Goal: Task Accomplishment & Management: Manage account settings

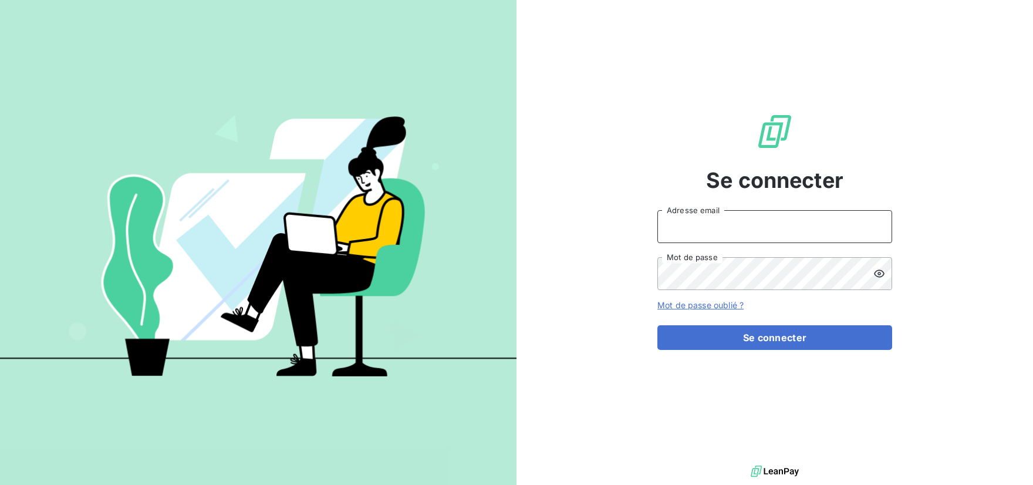
click at [831, 237] on input "Adresse email" at bounding box center [774, 226] width 235 height 33
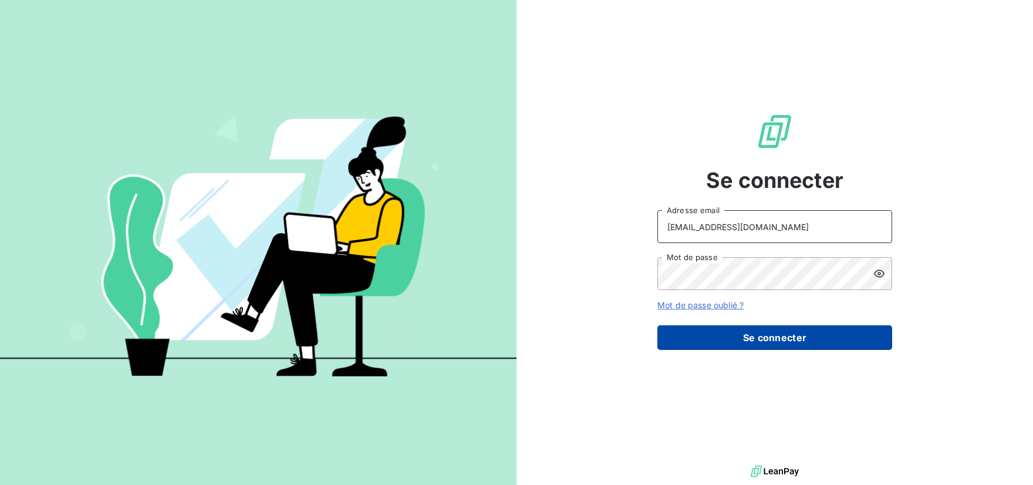
type input "[EMAIL_ADDRESS][DOMAIN_NAME]"
click at [777, 339] on button "Se connecter" at bounding box center [774, 337] width 235 height 25
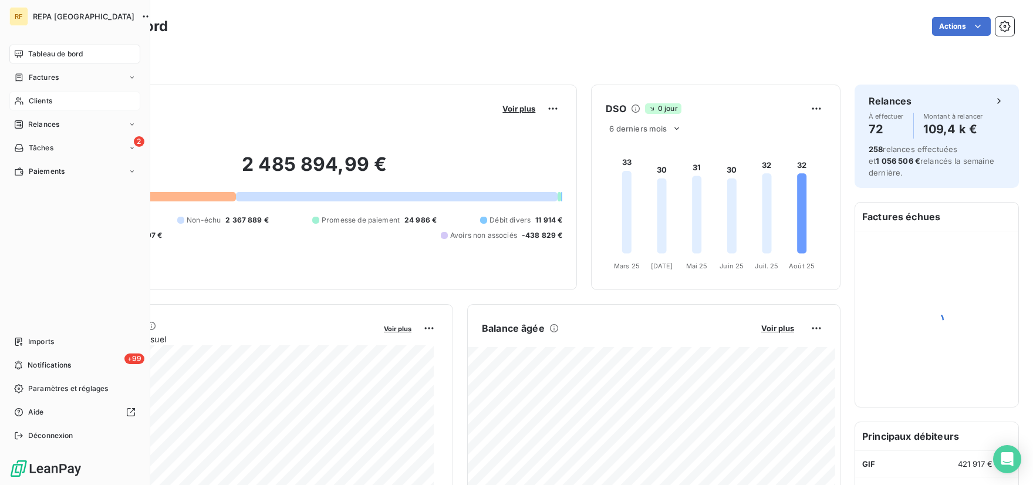
click at [28, 100] on div "Clients" at bounding box center [74, 101] width 131 height 19
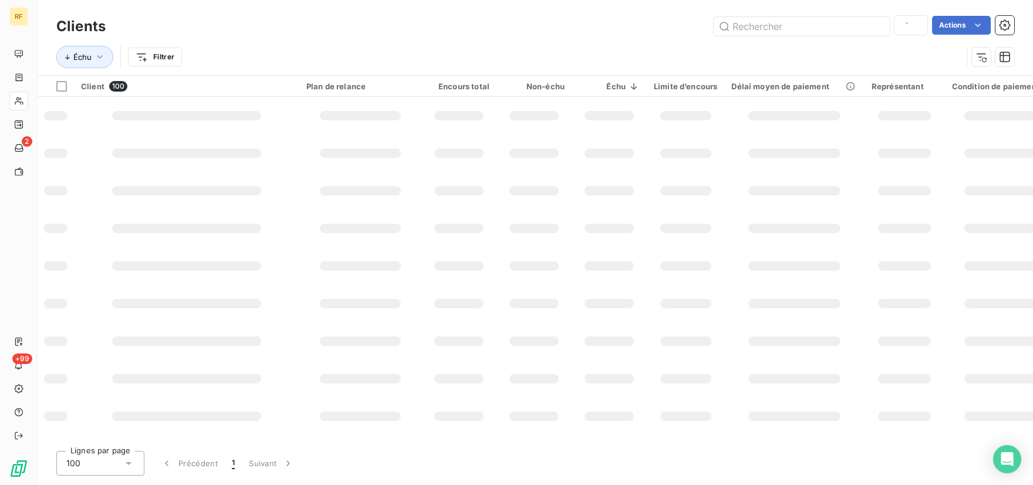
type input "69251"
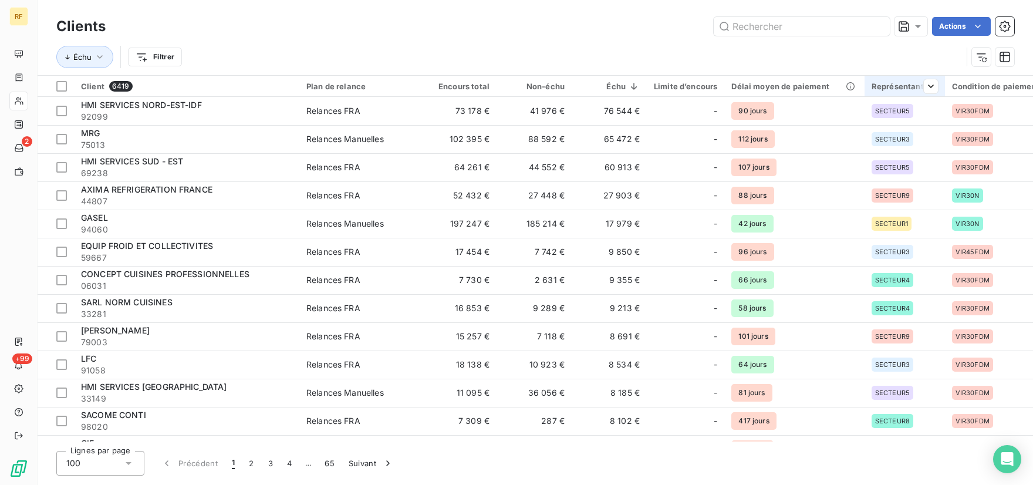
click at [889, 87] on div "Représentant" at bounding box center [904, 86] width 66 height 9
click at [978, 28] on html "RF 2 +99 Clients Actions Échu Filtrer Client 6419 Plan de relance Encours total…" at bounding box center [516, 242] width 1033 height 485
click at [733, 49] on html "RF 2 +99 Clients Actions Échu Filtrer Client 6419 Plan de relance Encours total…" at bounding box center [516, 242] width 1033 height 485
click at [159, 63] on html "RF 2 +99 Clients Actions Échu Filtrer Client 6419 Plan de relance Encours total…" at bounding box center [516, 242] width 1033 height 485
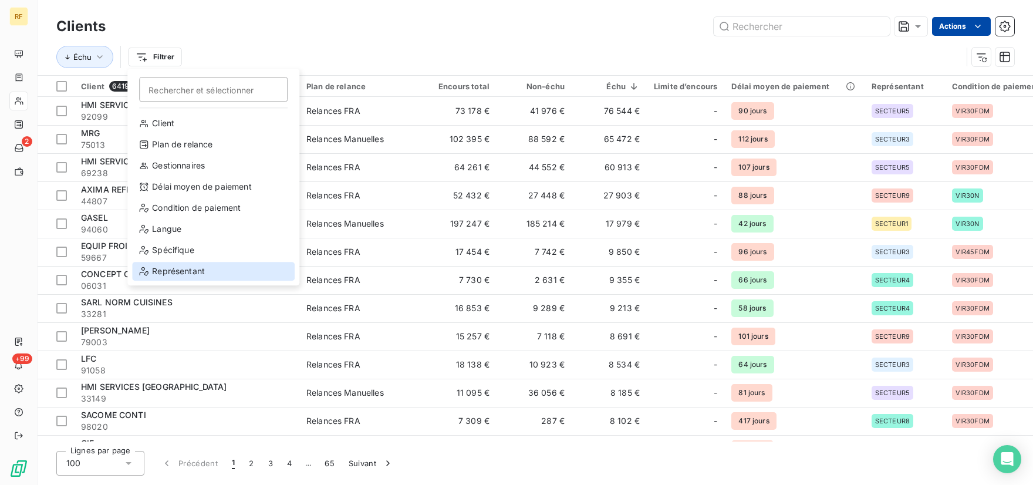
click at [170, 275] on div "Représentant" at bounding box center [213, 271] width 163 height 19
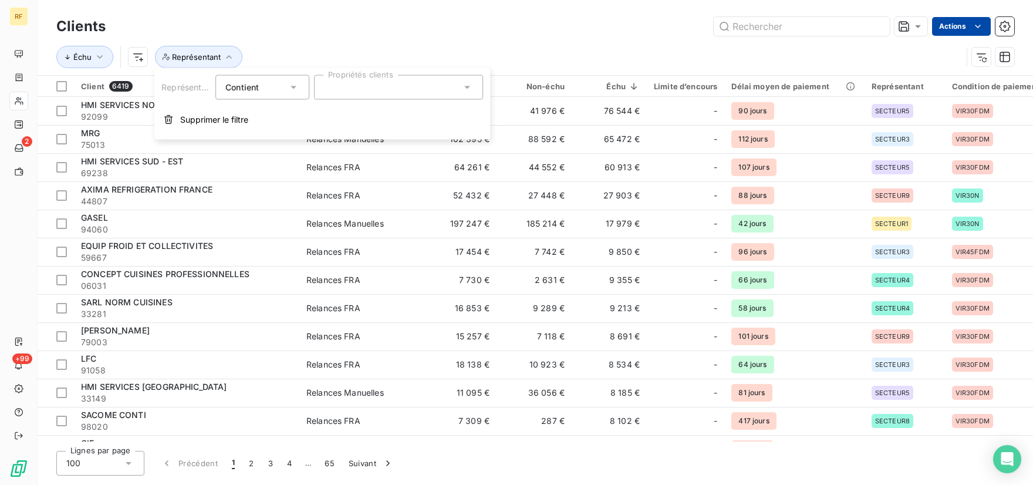
click at [356, 91] on div at bounding box center [398, 87] width 169 height 25
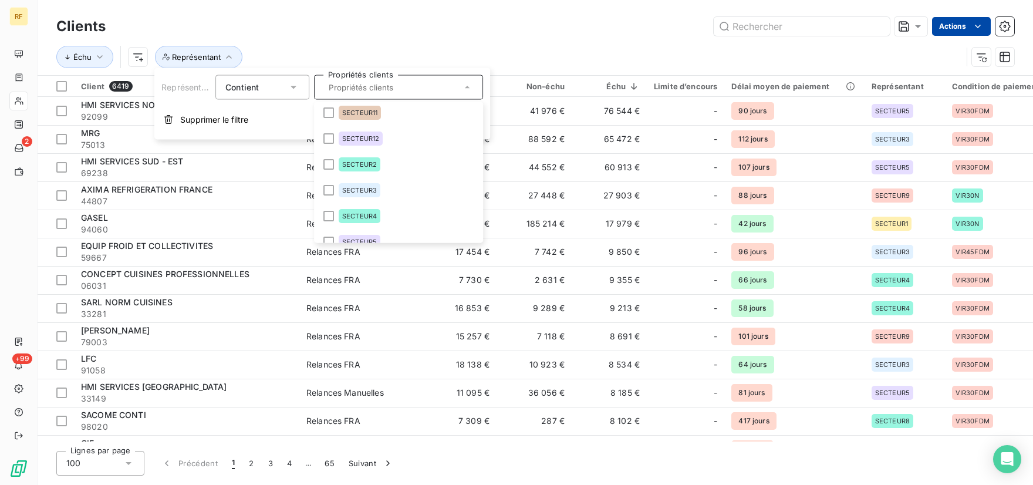
scroll to position [110, 0]
click at [327, 107] on li "SECTEUR11" at bounding box center [398, 109] width 164 height 23
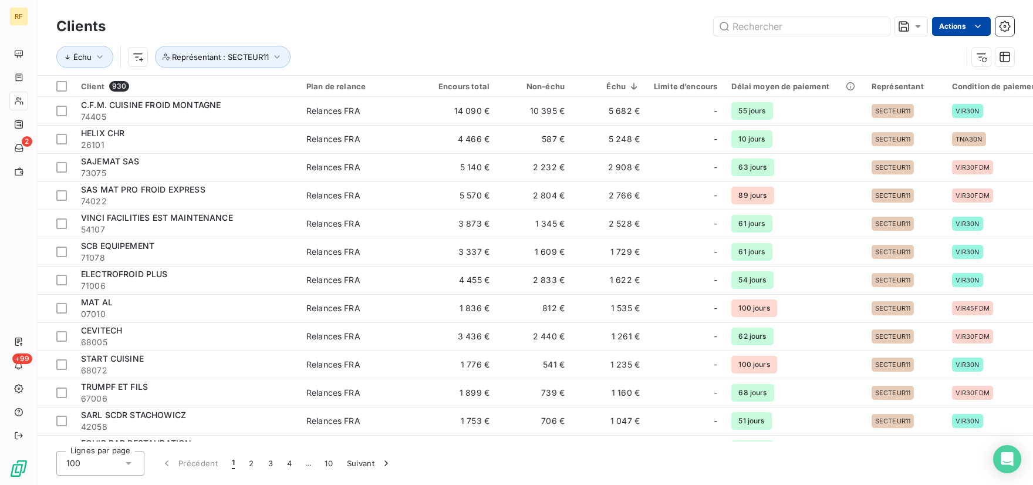
click at [614, 42] on div "Échu Représentant : SECTEUR11" at bounding box center [534, 57] width 957 height 36
click at [905, 60] on div "Échu Représentant : SECTEUR11" at bounding box center [508, 57] width 905 height 22
click at [980, 23] on html "RF 2 +99 Clients Actions Échu Représentant : SECTEUR11 Client 930 Plan de relan…" at bounding box center [516, 242] width 1033 height 485
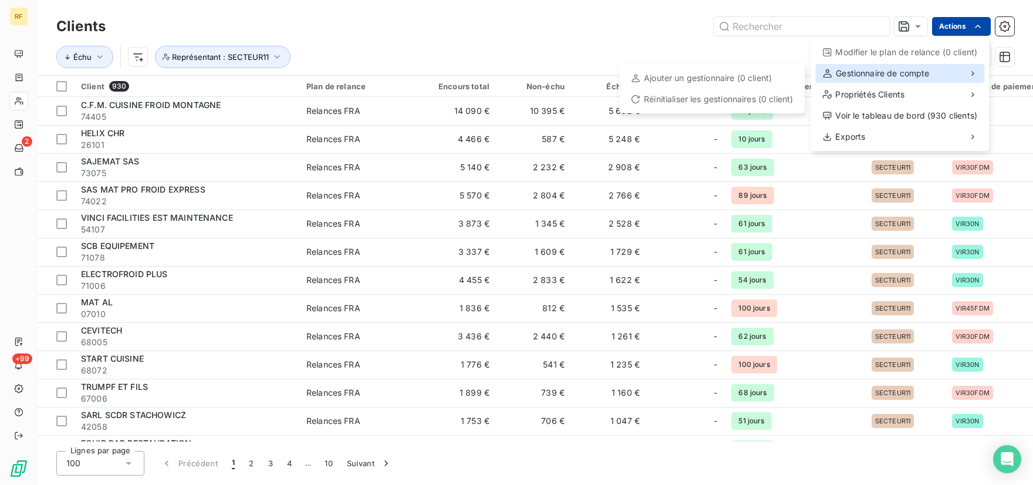
click at [971, 77] on icon at bounding box center [971, 73] width 9 height 9
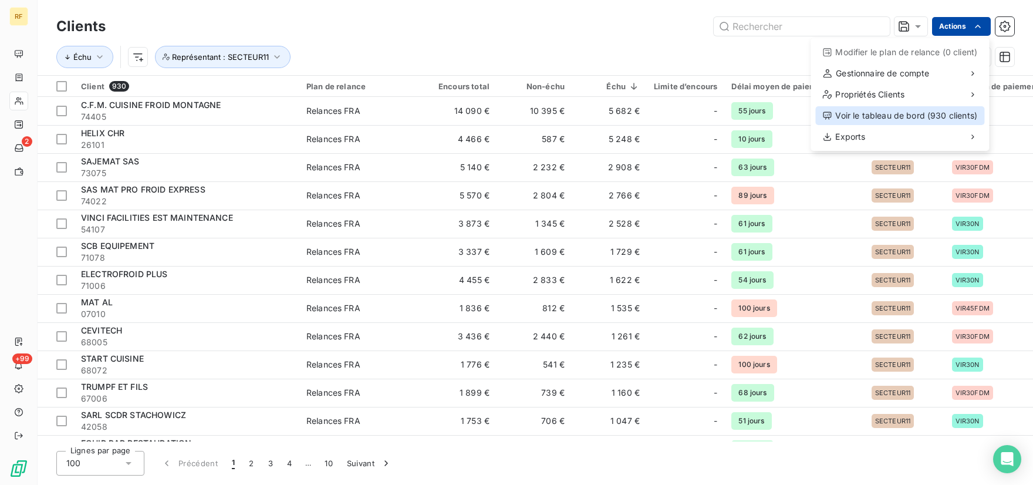
click at [875, 115] on div "Voir le tableau de bord (930 clients)" at bounding box center [899, 115] width 169 height 19
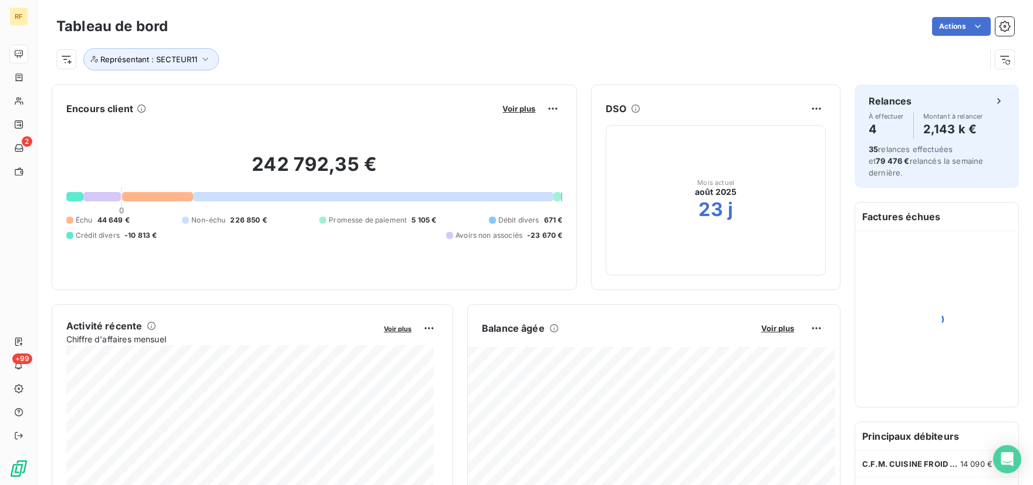
click at [444, 58] on div "Représentant : SECTEUR11" at bounding box center [520, 59] width 929 height 22
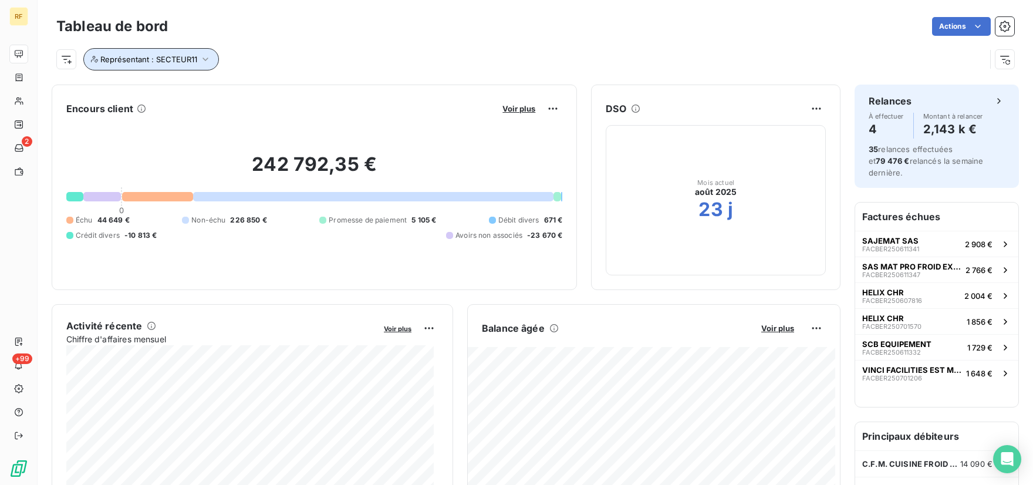
click at [207, 60] on icon "button" at bounding box center [205, 59] width 12 height 12
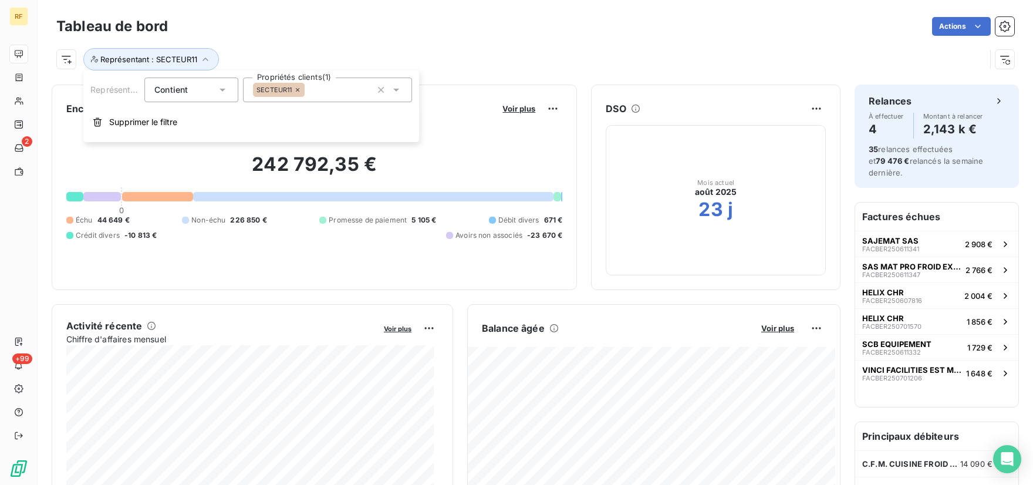
click at [314, 54] on div "Représentant : SECTEUR11" at bounding box center [520, 59] width 929 height 22
click at [663, 57] on div "Représentant : SECTEUR11" at bounding box center [520, 59] width 929 height 22
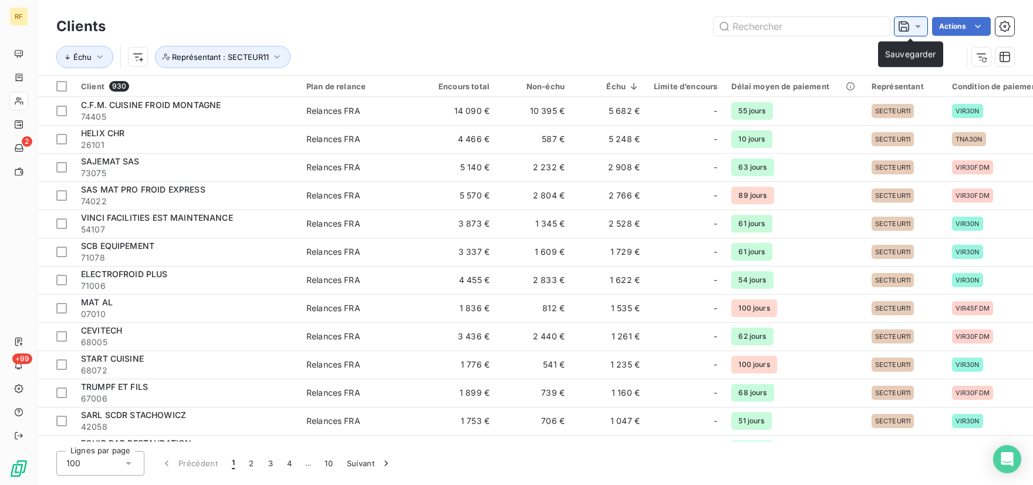
click at [918, 31] on icon at bounding box center [918, 27] width 12 height 12
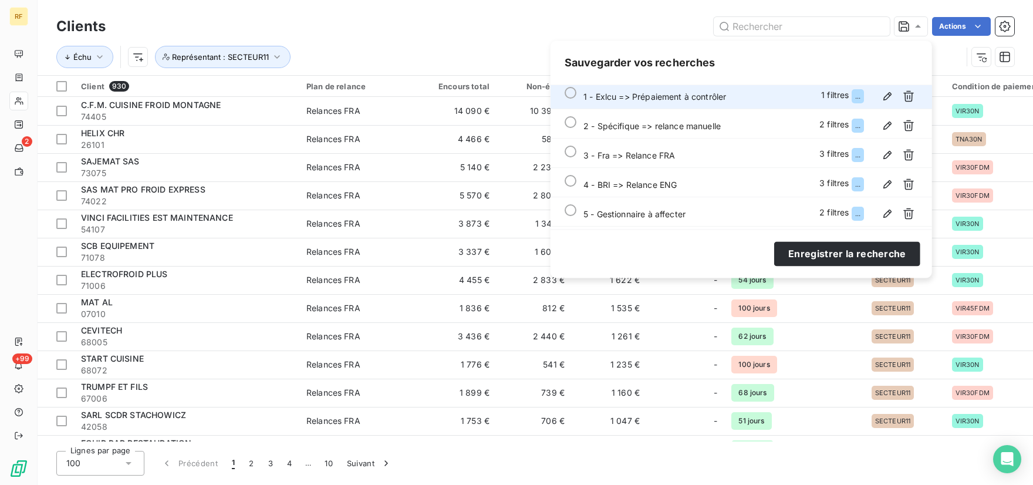
scroll to position [123, 0]
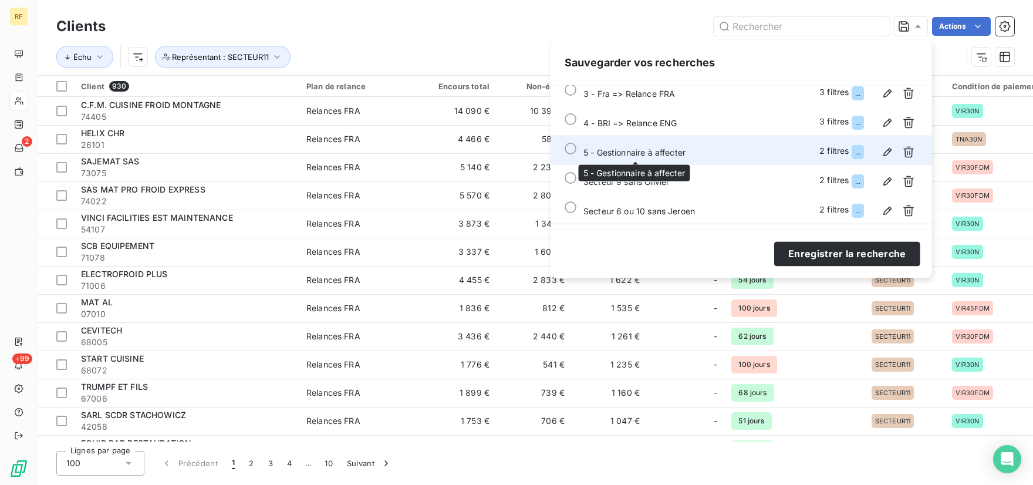
click at [632, 156] on span "5 - Gestionnaire à affecter" at bounding box center [634, 152] width 102 height 10
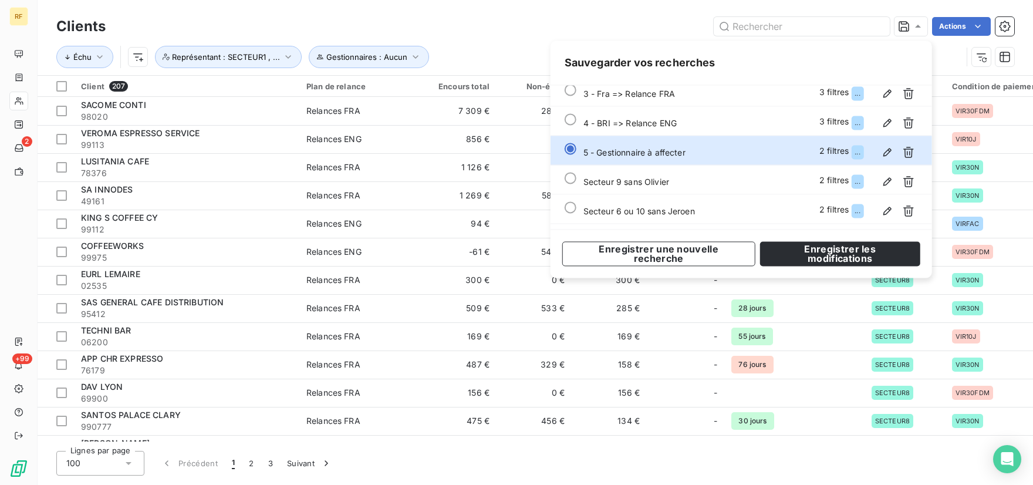
click at [657, 16] on div "Clients Actions" at bounding box center [534, 26] width 957 height 25
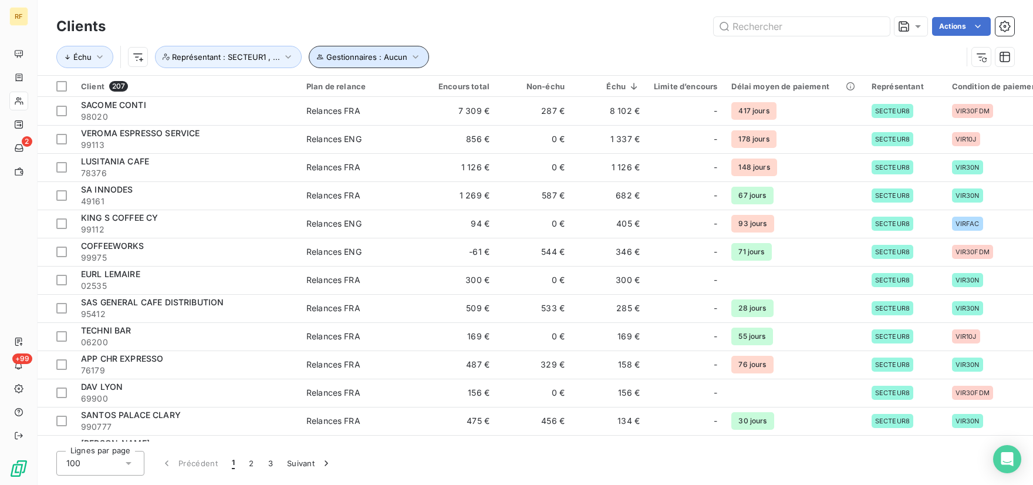
click at [381, 59] on span "Gestionnaires : Aucun" at bounding box center [366, 56] width 81 height 9
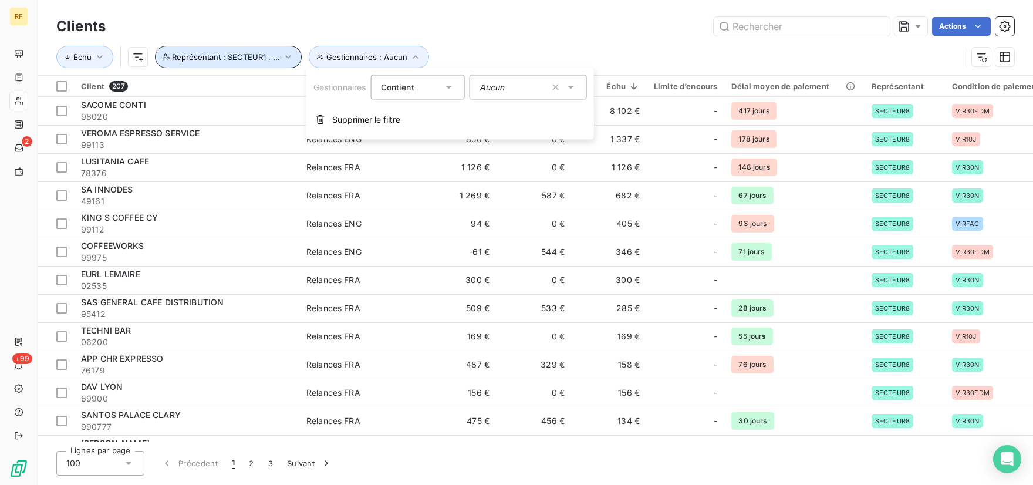
click at [292, 56] on button "Représentant : SECTEUR1 , ..." at bounding box center [228, 57] width 147 height 22
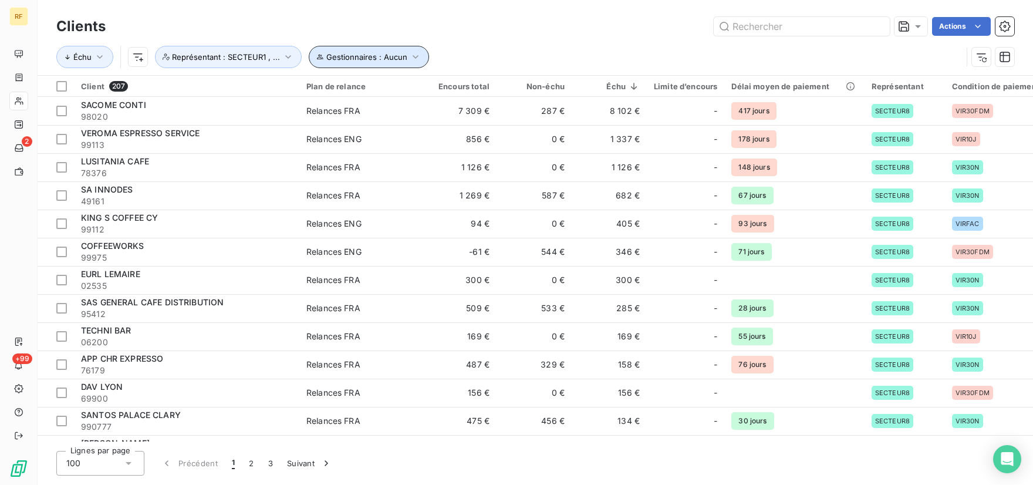
click at [334, 53] on span "Gestionnaires : Aucun" at bounding box center [366, 56] width 81 height 9
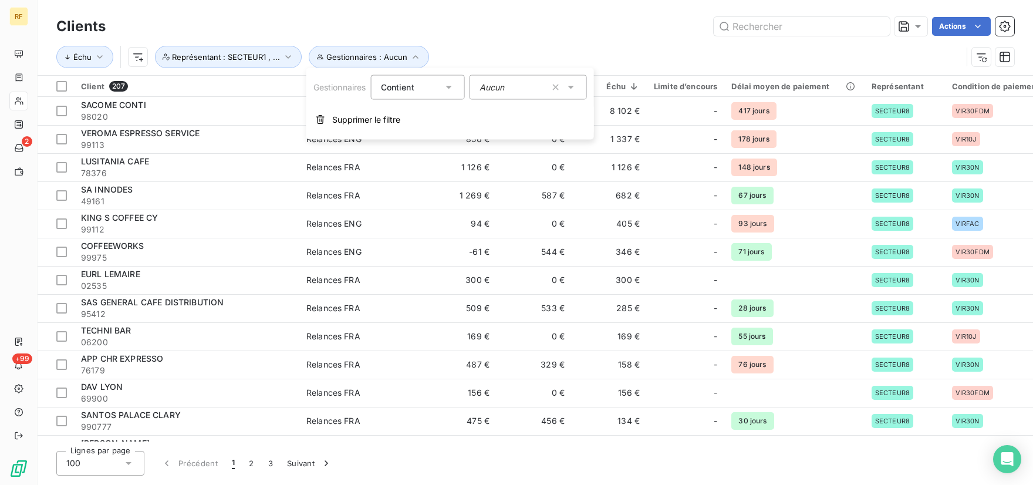
click at [517, 92] on div "Aucun" at bounding box center [527, 87] width 117 height 25
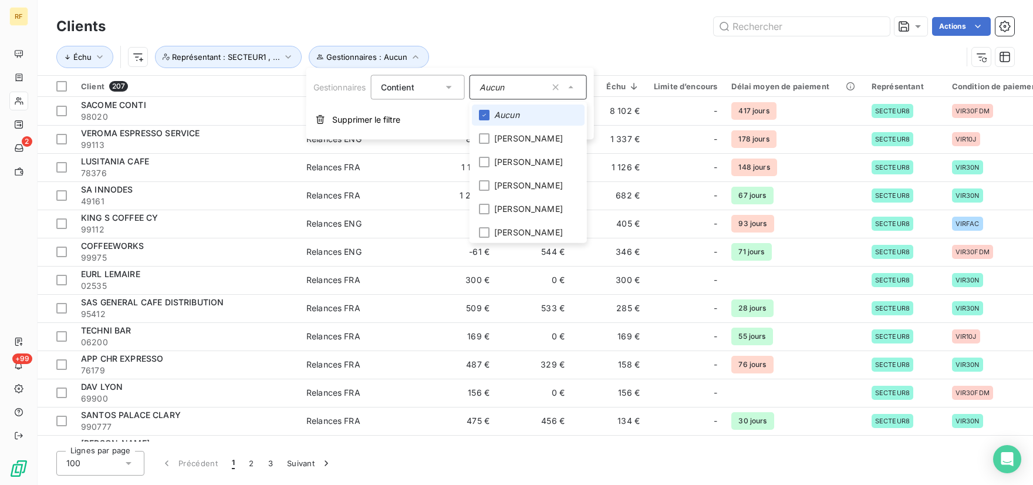
click at [488, 49] on div "Échu Gestionnaires : Aucun Représentant : SECTEUR1 , ..." at bounding box center [508, 57] width 905 height 22
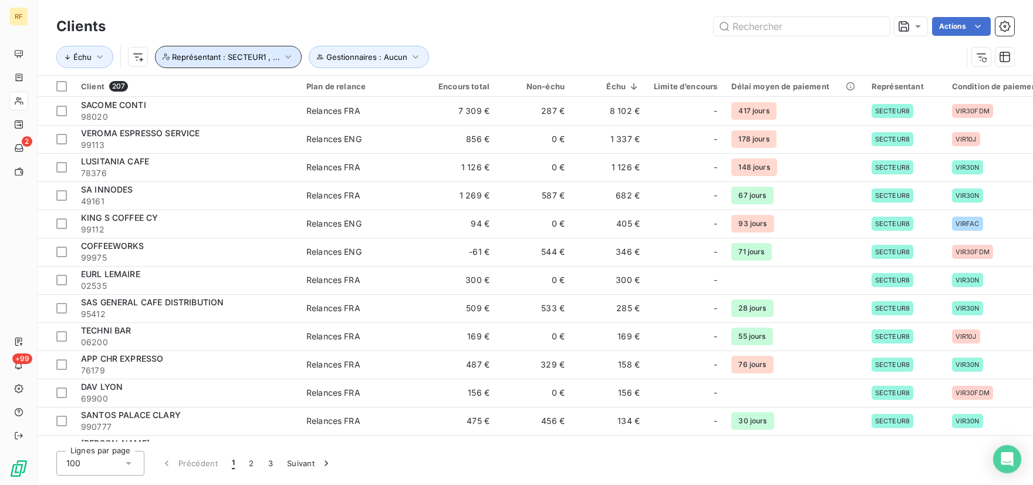
click at [269, 59] on span "Représentant : SECTEUR1 , ..." at bounding box center [226, 56] width 108 height 9
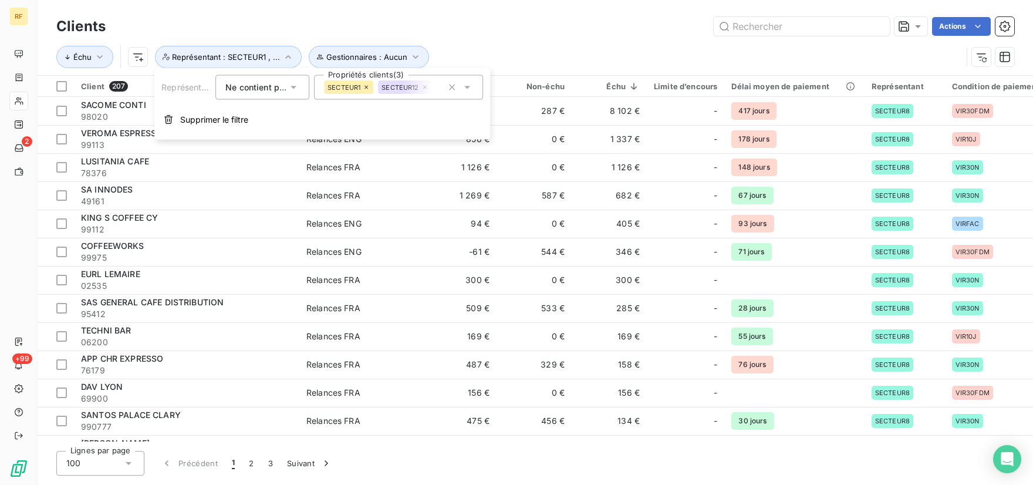
click at [469, 83] on icon at bounding box center [467, 88] width 12 height 12
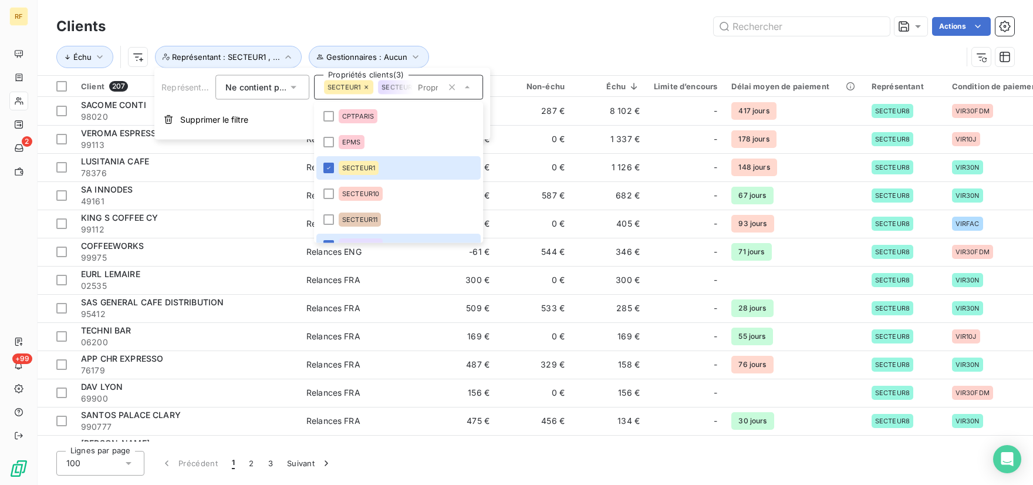
click at [480, 32] on div "Actions" at bounding box center [567, 26] width 894 height 19
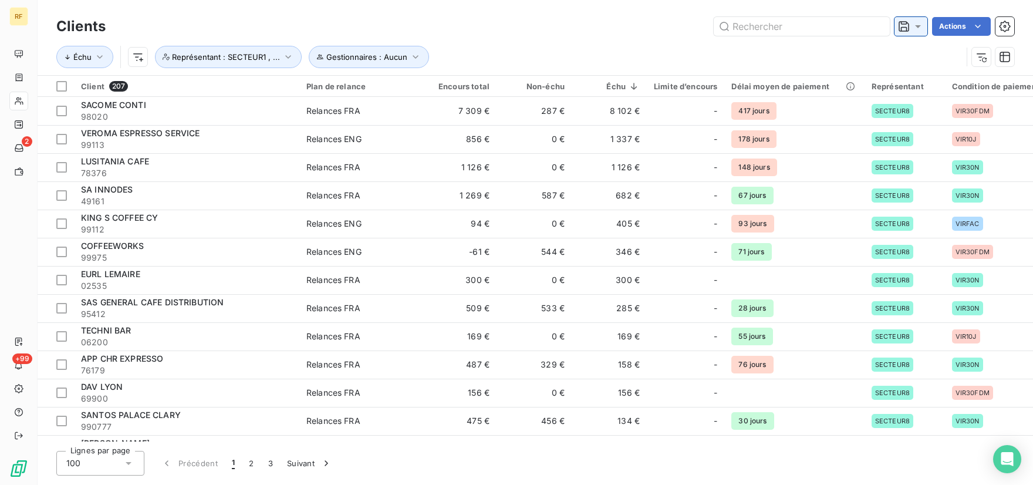
click at [919, 26] on icon at bounding box center [918, 26] width 6 height 3
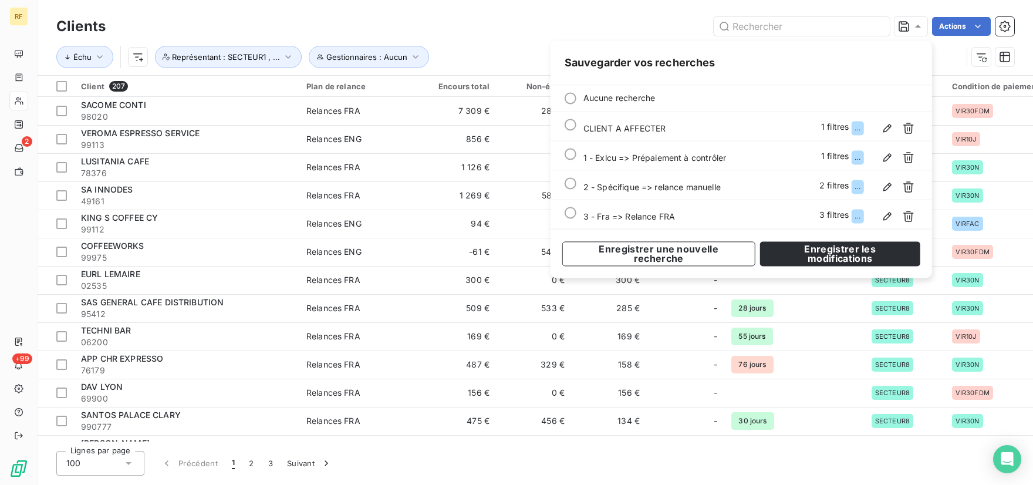
click at [562, 20] on div "Actions" at bounding box center [567, 26] width 894 height 19
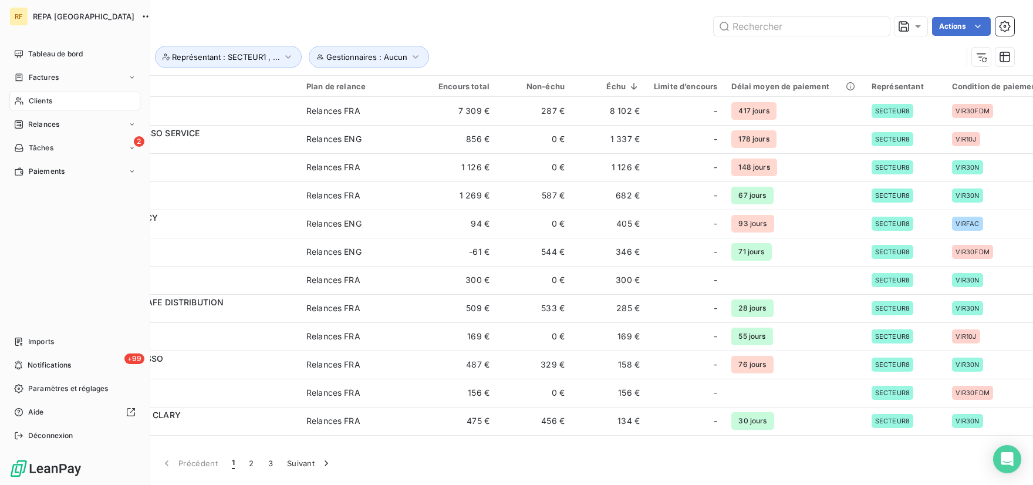
click at [42, 96] on span "Clients" at bounding box center [40, 101] width 23 height 11
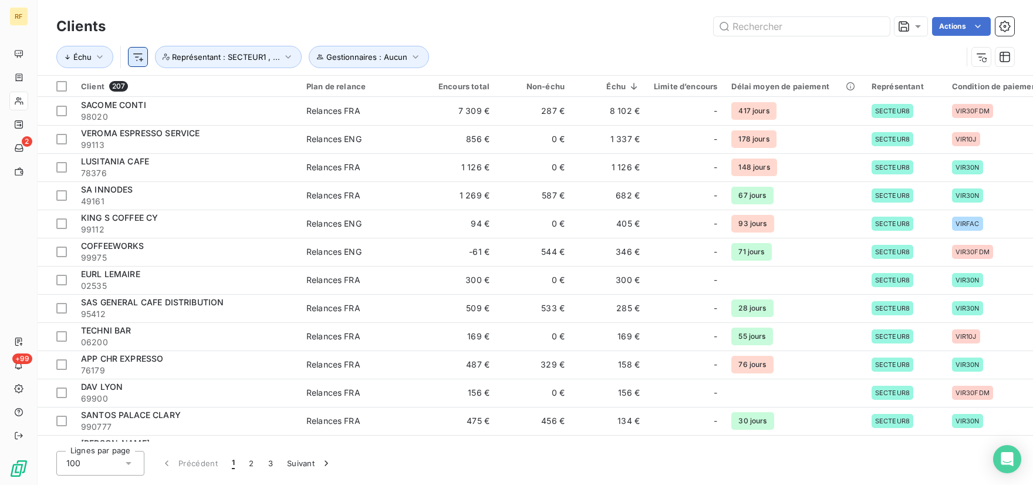
click at [137, 64] on html "RF 2 +99 Clients Actions Échu Gestionnaires : Aucun Représentant : SECTEUR1 , .…" at bounding box center [516, 242] width 1033 height 485
click at [523, 46] on html "RF 2 +99 Clients Actions Échu Gestionnaires : Aucun Représentant : SECTEUR1 , .…" at bounding box center [516, 242] width 1033 height 485
click at [244, 63] on button "Représentant : SECTEUR1 , ..." at bounding box center [228, 57] width 147 height 22
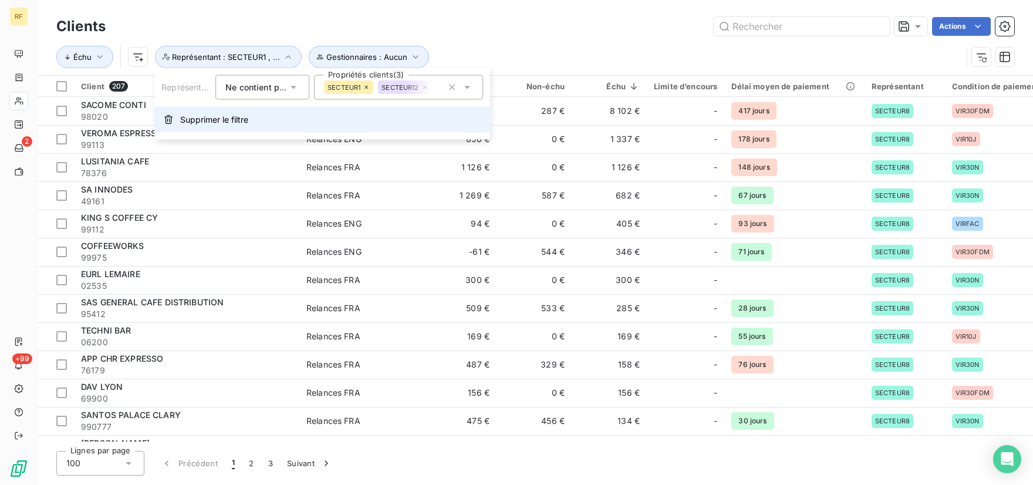
click at [242, 121] on span "Supprimer le filtre" at bounding box center [214, 120] width 68 height 12
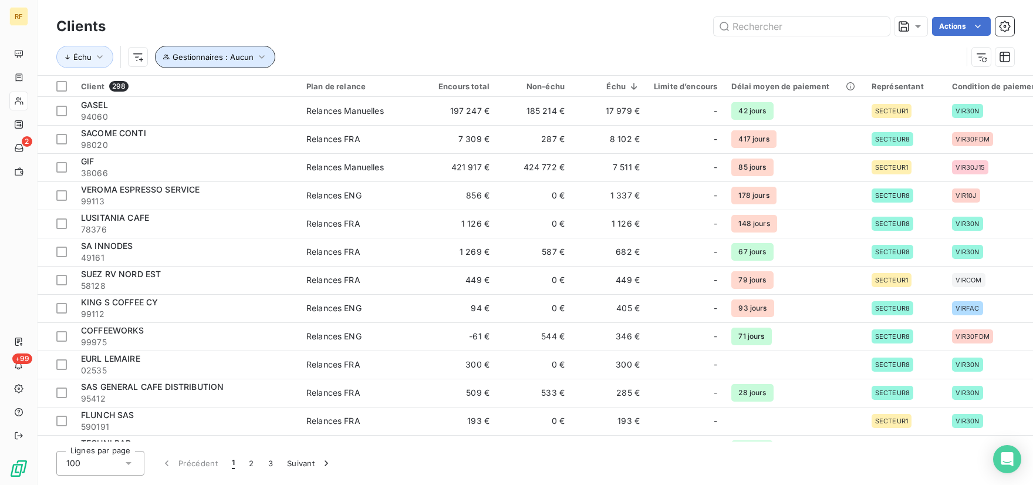
click at [218, 60] on span "Gestionnaires : Aucun" at bounding box center [212, 56] width 81 height 9
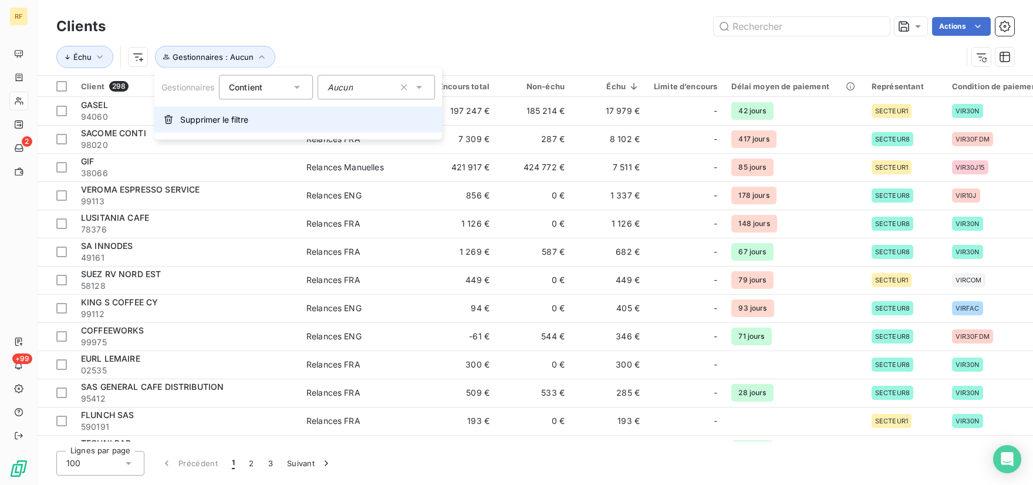
click at [199, 124] on span "Supprimer le filtre" at bounding box center [214, 120] width 68 height 12
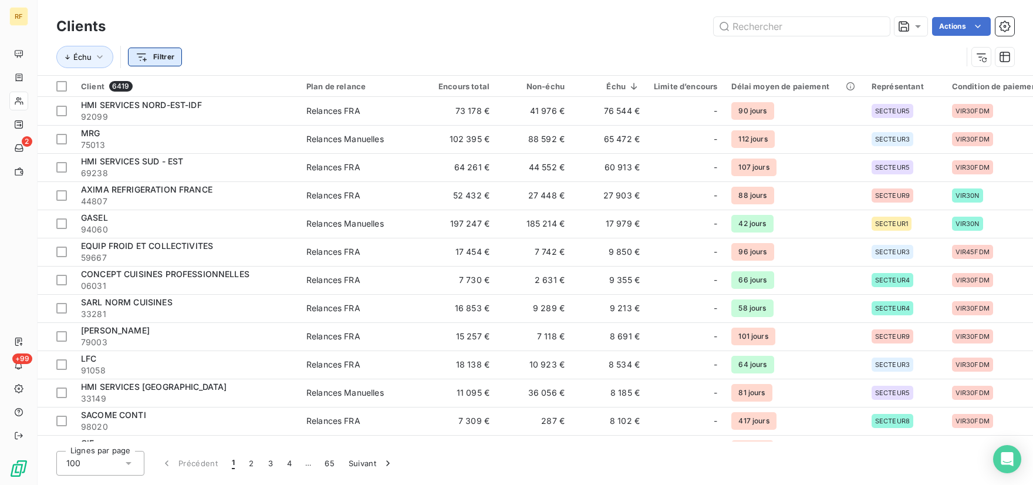
click at [161, 55] on html "RF 2 +99 Clients Actions Échu Filtrer Client 6419 Plan de relance Encours total…" at bounding box center [516, 242] width 1033 height 485
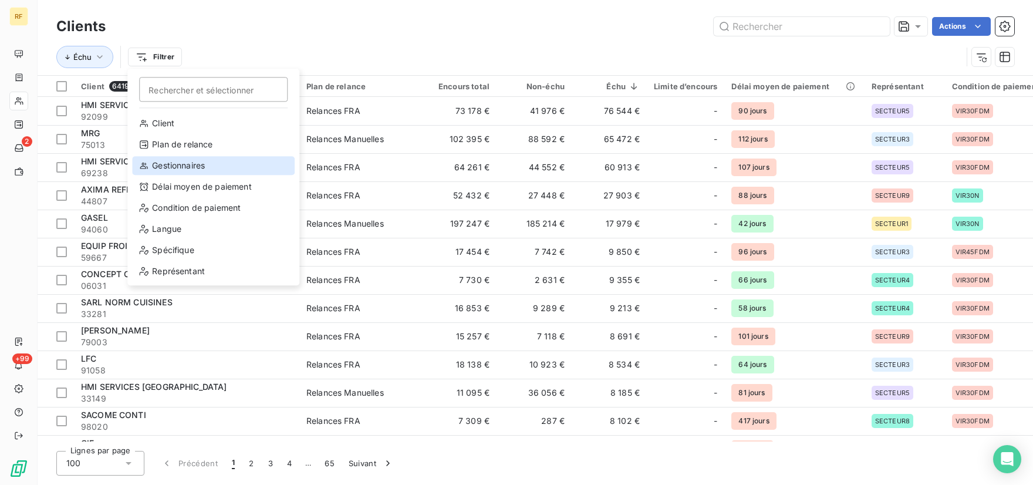
click at [183, 172] on div "Gestionnaires" at bounding box center [213, 165] width 163 height 19
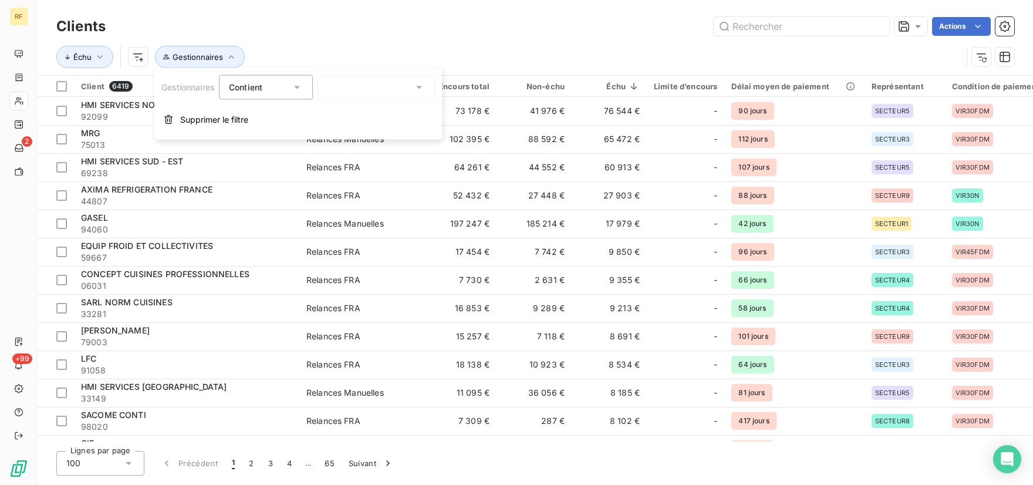
click at [364, 96] on div at bounding box center [375, 87] width 117 height 25
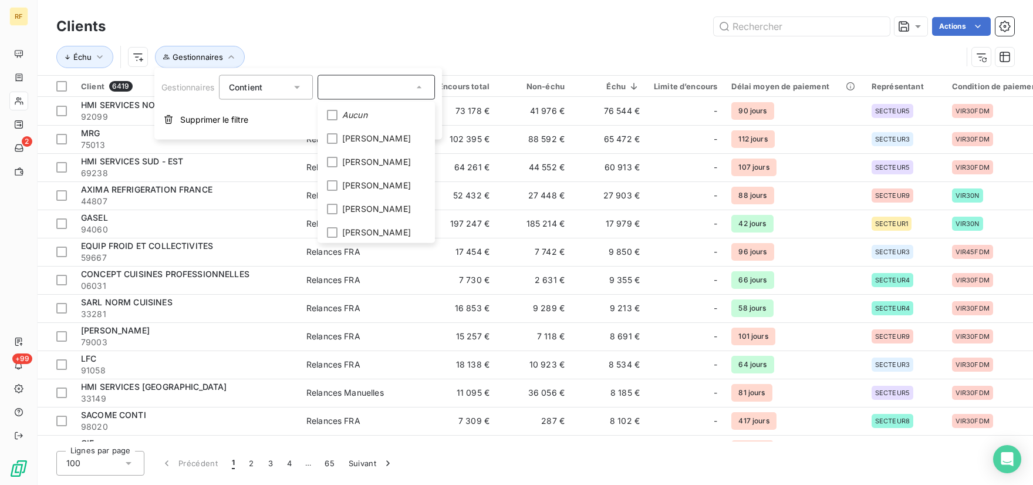
click at [361, 38] on div "Clients Actions" at bounding box center [534, 26] width 957 height 25
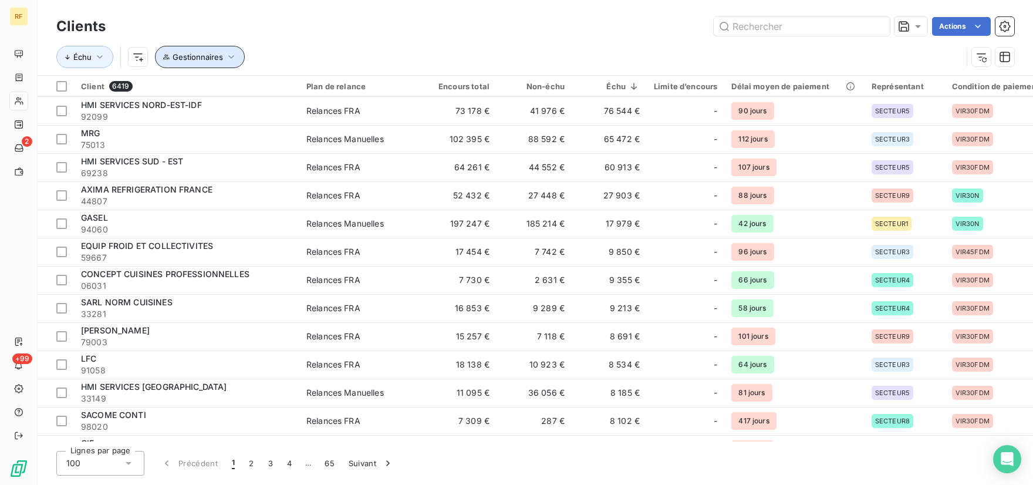
click at [226, 56] on icon "button" at bounding box center [231, 57] width 12 height 12
click at [133, 51] on html "RF 2 +99 Clients Actions Échu Gestionnaires Client 6419 Plan de relance Encours…" at bounding box center [516, 242] width 1033 height 485
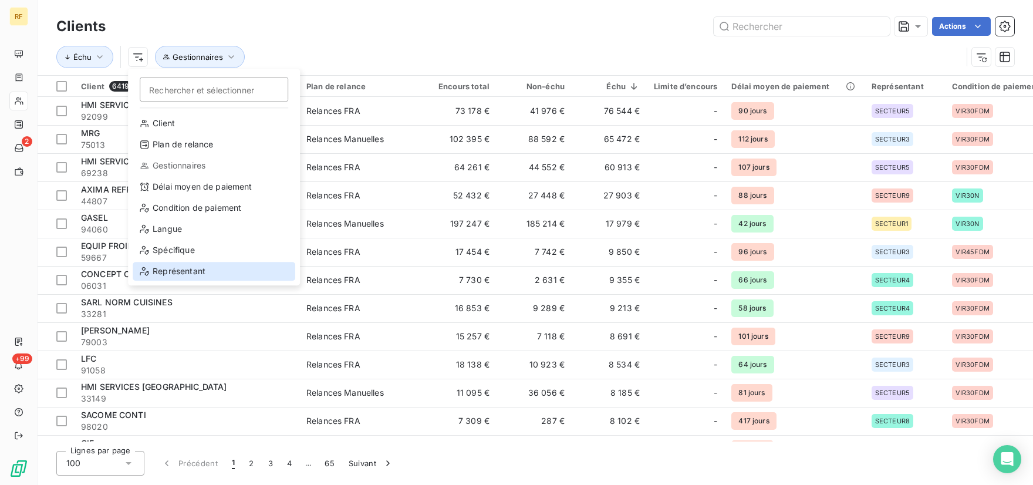
click at [167, 275] on div "Représentant" at bounding box center [214, 271] width 163 height 19
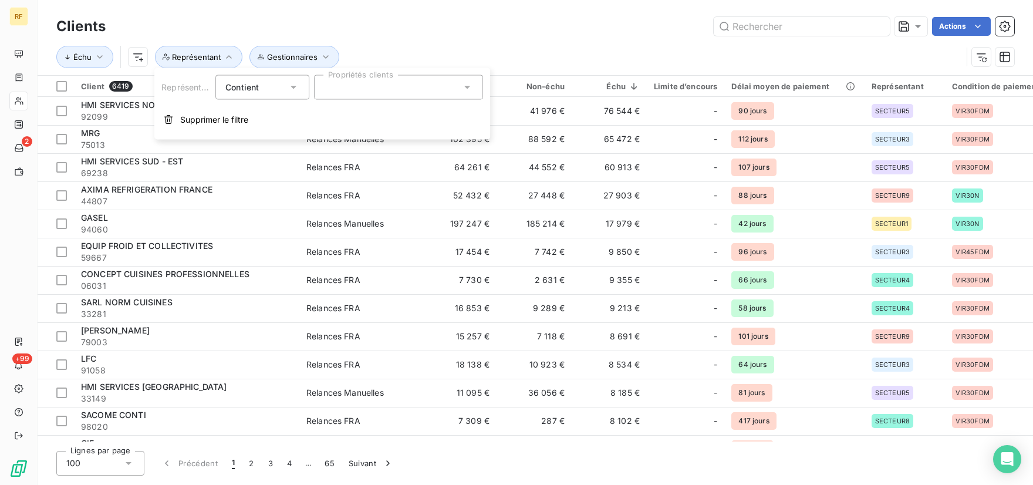
click at [371, 87] on div at bounding box center [398, 87] width 169 height 25
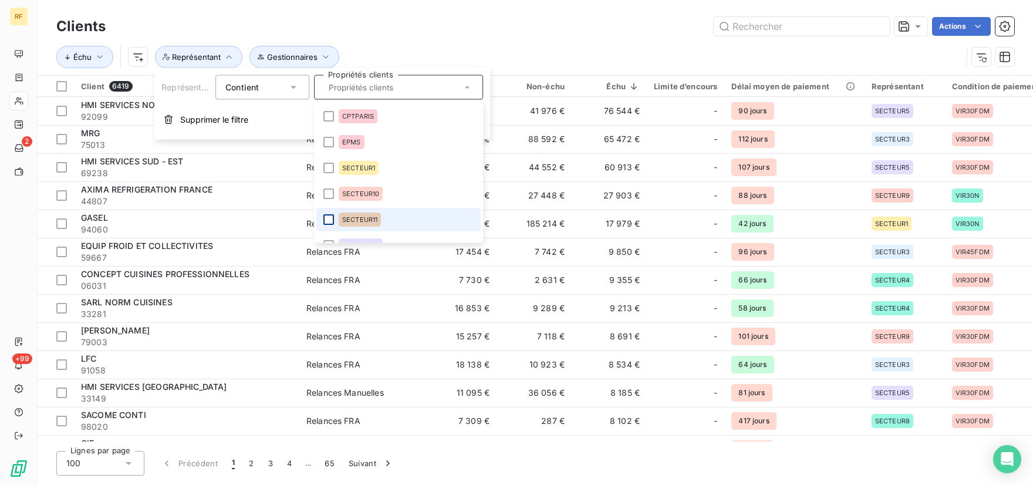
click at [329, 218] on div at bounding box center [328, 219] width 11 height 11
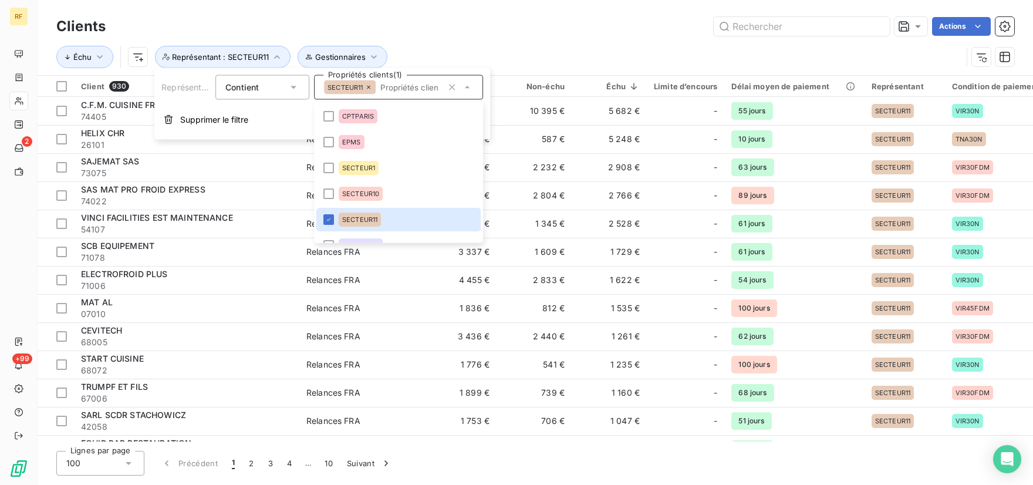
click at [415, 37] on div "Clients Actions" at bounding box center [534, 26] width 957 height 25
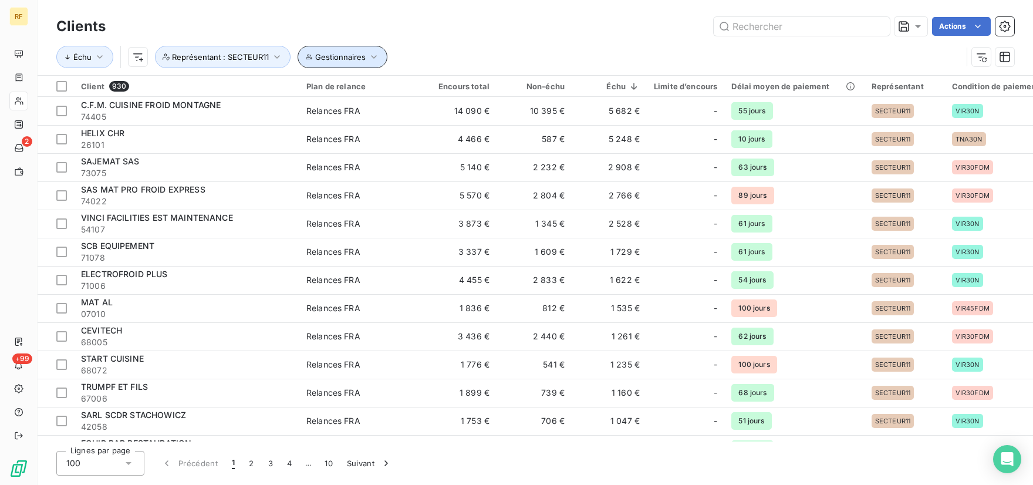
click at [371, 50] on button "Gestionnaires" at bounding box center [342, 57] width 90 height 22
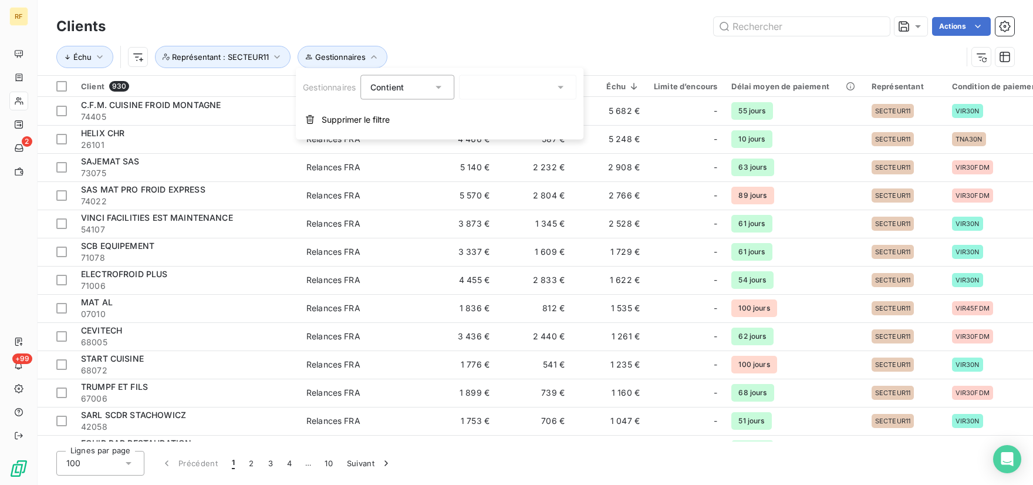
click at [475, 88] on input "text" at bounding box center [473, 87] width 9 height 11
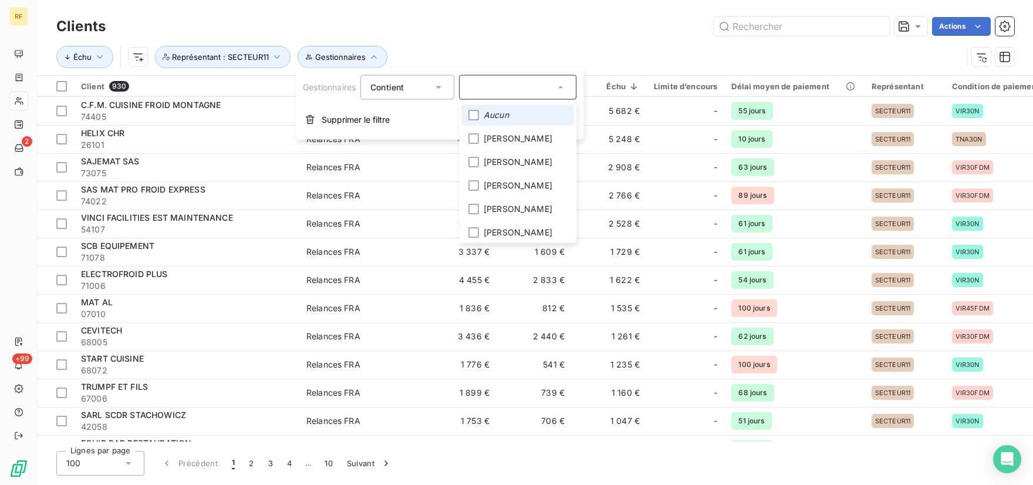
click at [553, 35] on div "Actions" at bounding box center [567, 26] width 894 height 19
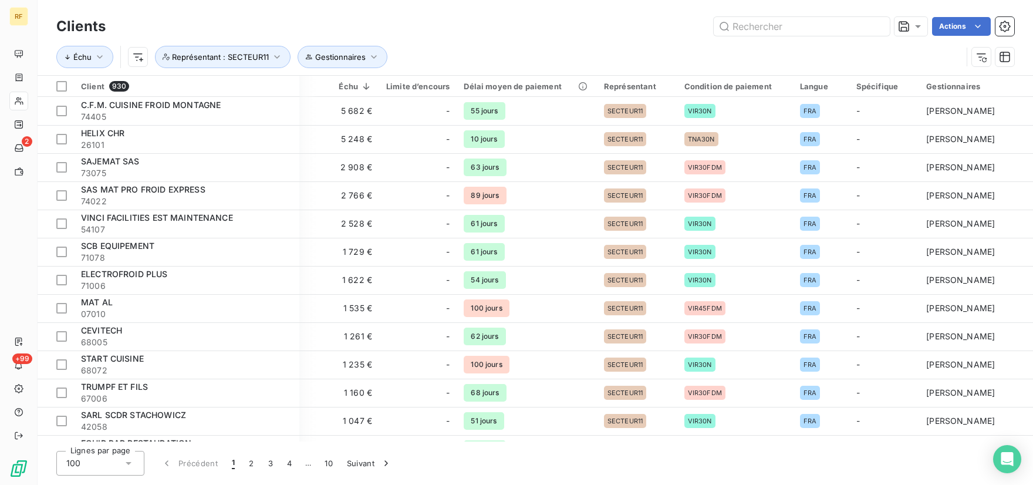
scroll to position [0, 279]
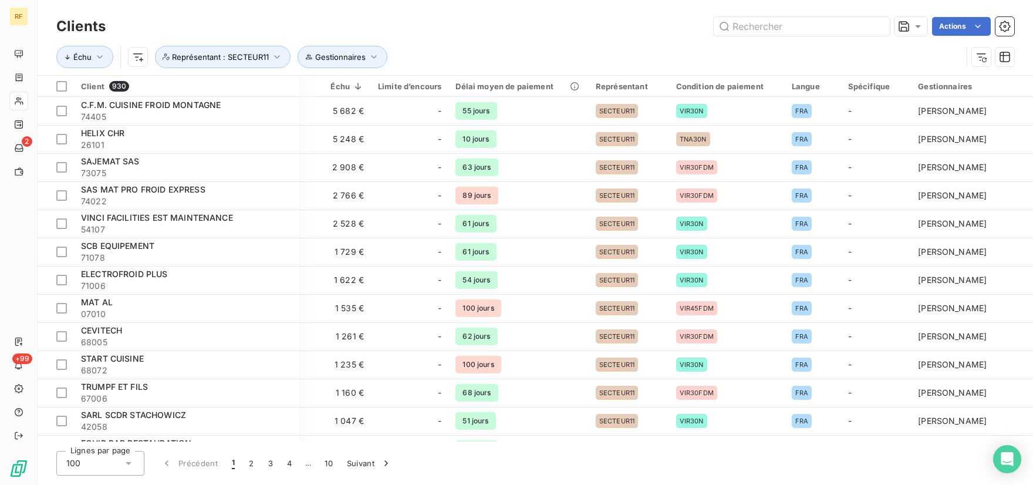
click at [636, 47] on div "Échu Gestionnaires Représentant : SECTEUR11" at bounding box center [508, 57] width 905 height 22
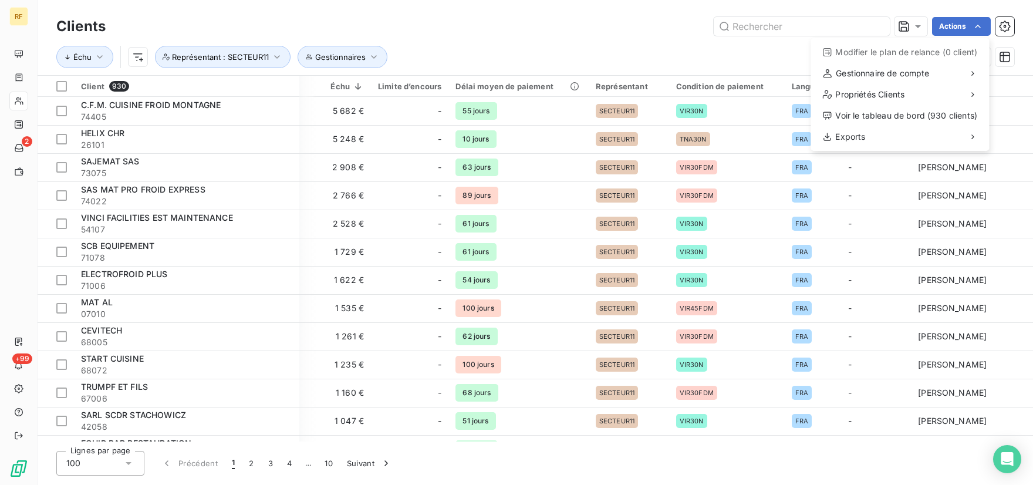
click at [982, 23] on html "RF 2 +99 Clients Actions Modifier le plan de relance (0 client) Gestionnaire de…" at bounding box center [516, 242] width 1033 height 485
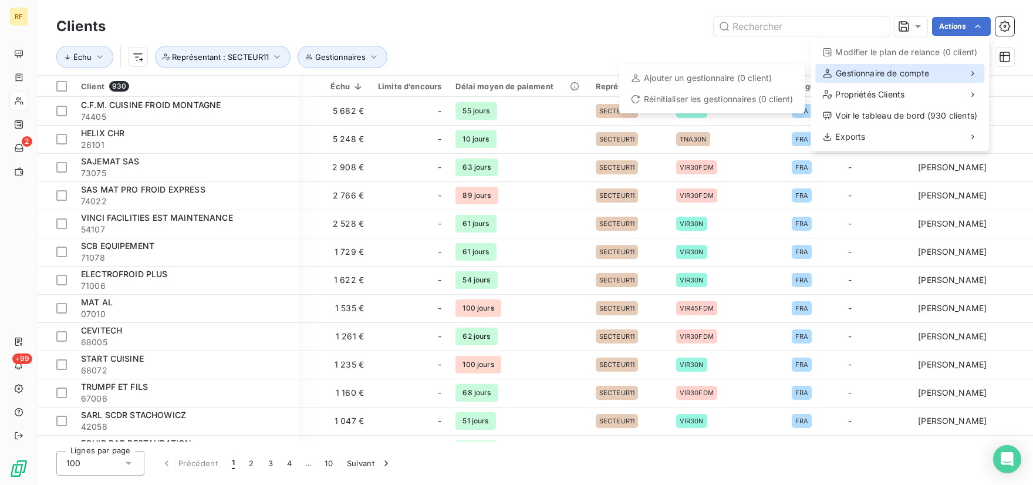
click at [888, 72] on span "Gestionnaire de compte" at bounding box center [881, 73] width 93 height 12
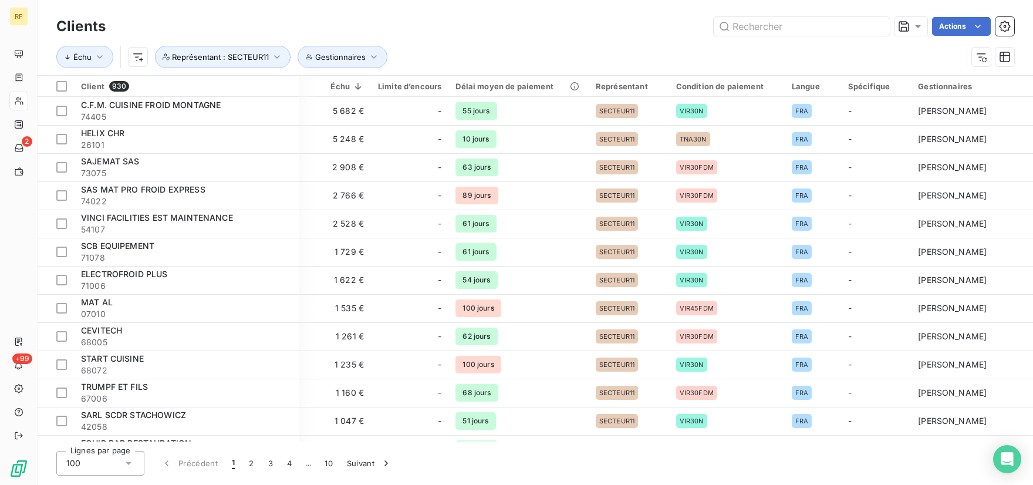
click at [656, 38] on html "RF 2 +99 Clients Actions Échu Gestionnaires Représentant : SECTEUR11 Client 930…" at bounding box center [516, 242] width 1033 height 485
click at [1005, 56] on icon "button" at bounding box center [1004, 57] width 11 height 11
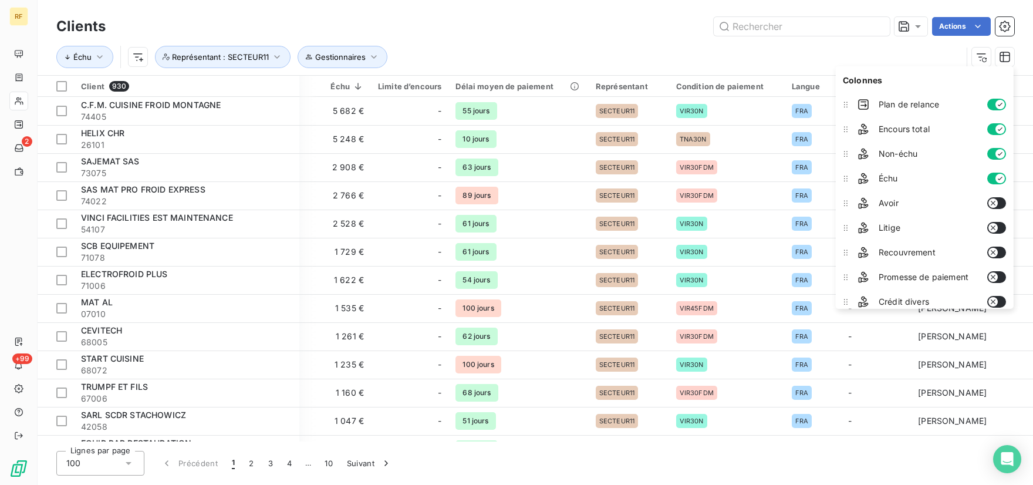
click at [757, 63] on div "Échu Gestionnaires Représentant : SECTEUR11" at bounding box center [508, 57] width 905 height 22
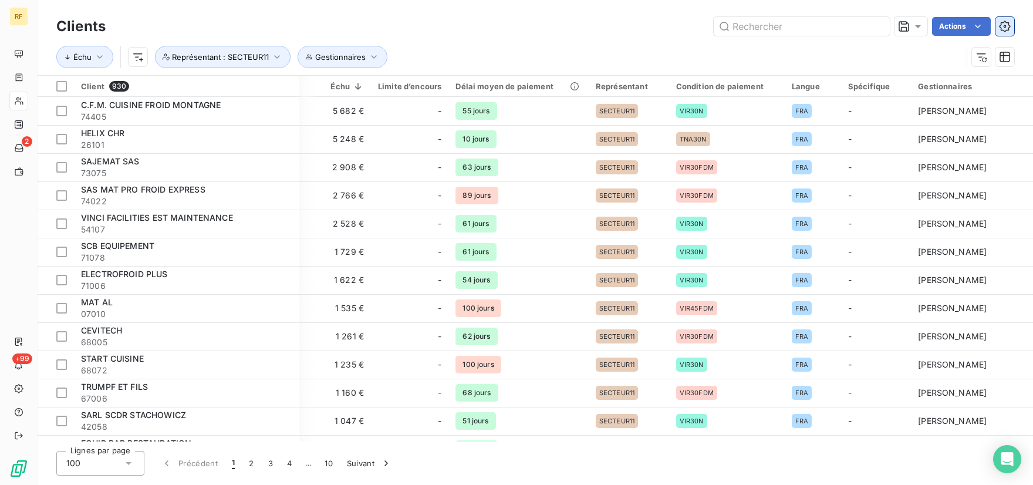
click at [1005, 21] on icon "button" at bounding box center [1004, 26] width 11 height 11
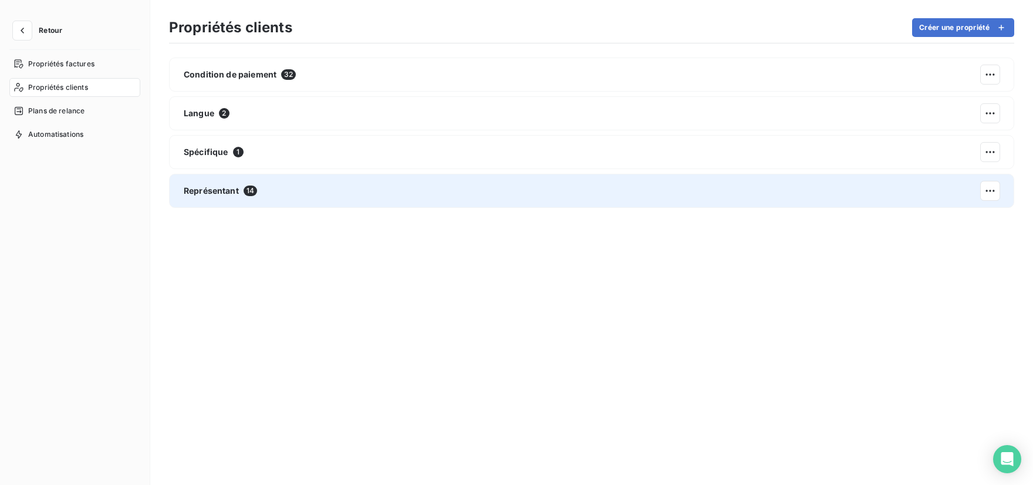
click at [221, 199] on div "Représentant 14" at bounding box center [591, 191] width 845 height 34
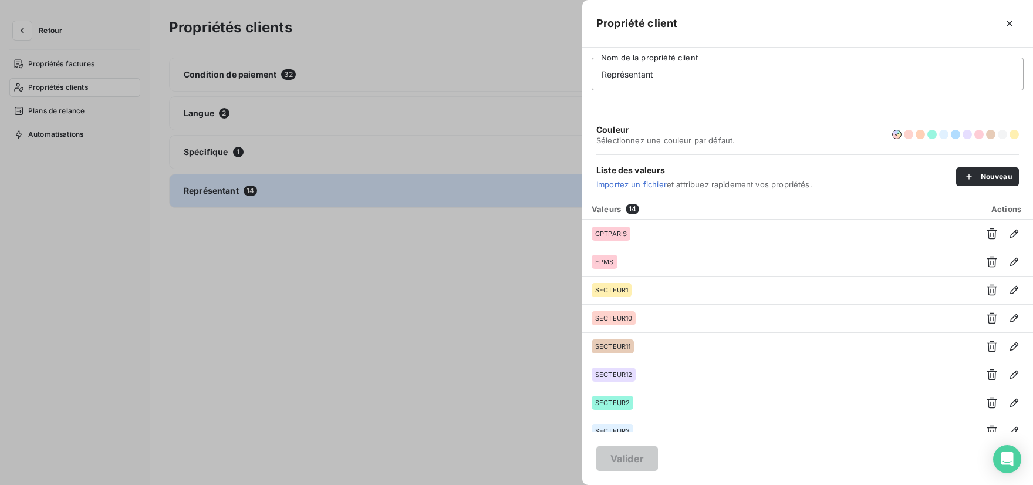
click at [499, 15] on div at bounding box center [516, 242] width 1033 height 485
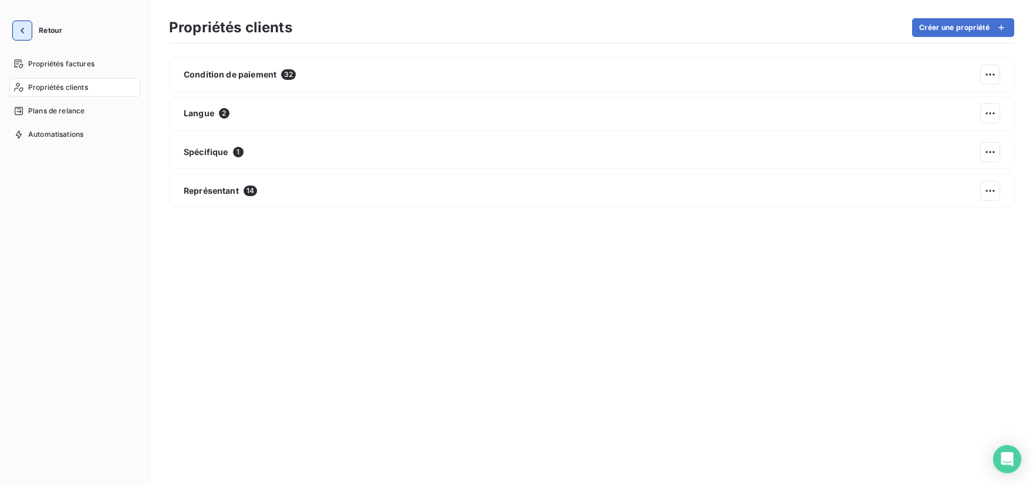
click at [16, 32] on icon "button" at bounding box center [22, 31] width 12 height 12
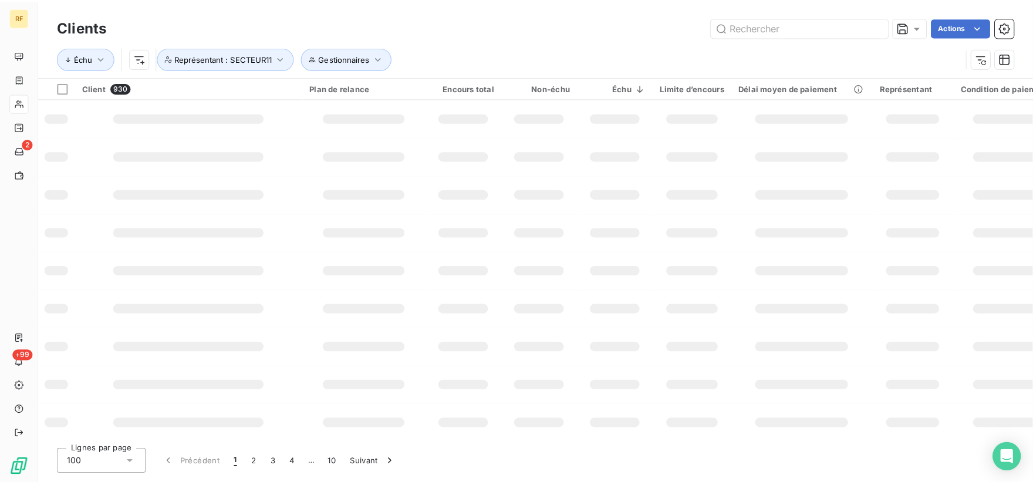
scroll to position [0, 279]
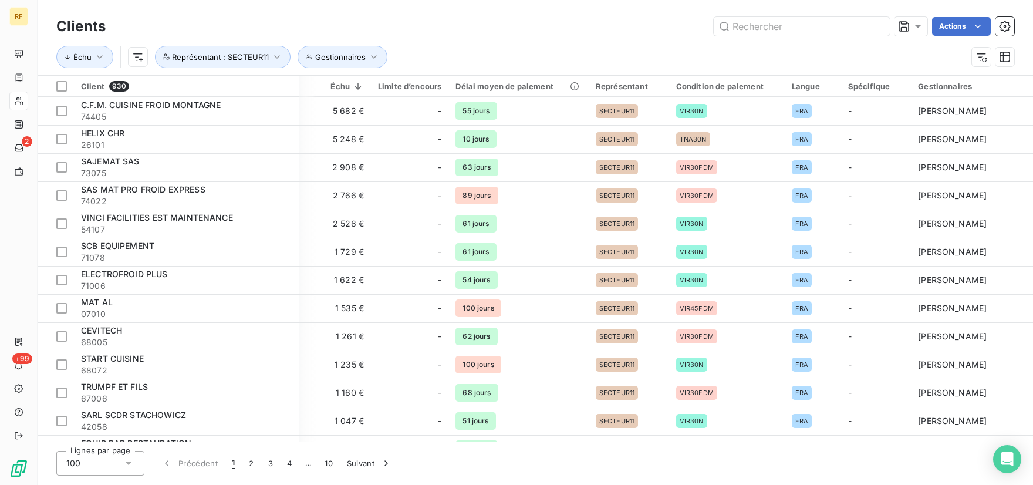
click at [582, 55] on div "Échu Gestionnaires Représentant : SECTEUR11" at bounding box center [508, 57] width 905 height 22
click at [937, 88] on div "Gestionnaires" at bounding box center [972, 86] width 108 height 9
click at [1006, 87] on html "RF 2 +99 Clients Actions Échu Gestionnaires Représentant : SECTEUR11 Client 930…" at bounding box center [516, 242] width 1033 height 485
click at [990, 116] on icon at bounding box center [992, 117] width 12 height 12
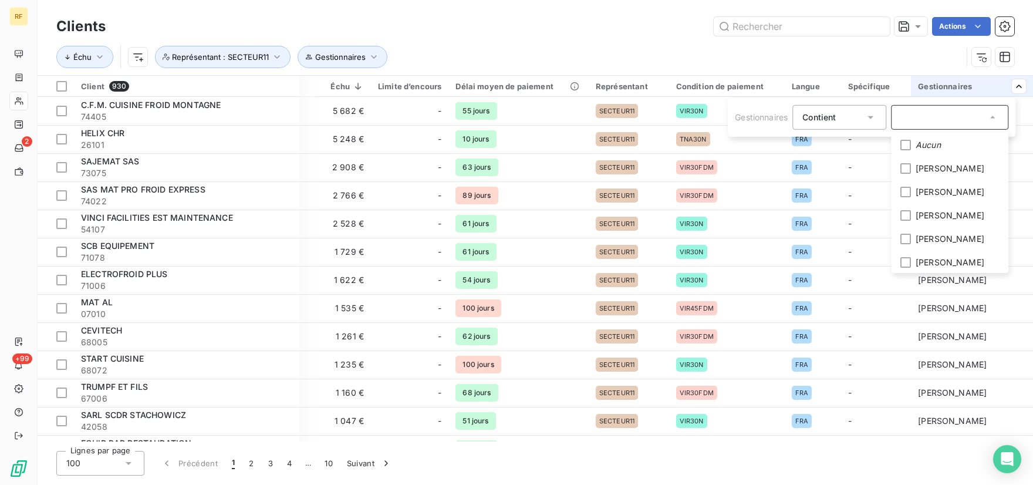
click at [837, 59] on html "RF 2 +99 Clients Actions Échu Gestionnaires Représentant : SECTEUR11 Client 930…" at bounding box center [516, 242] width 1033 height 485
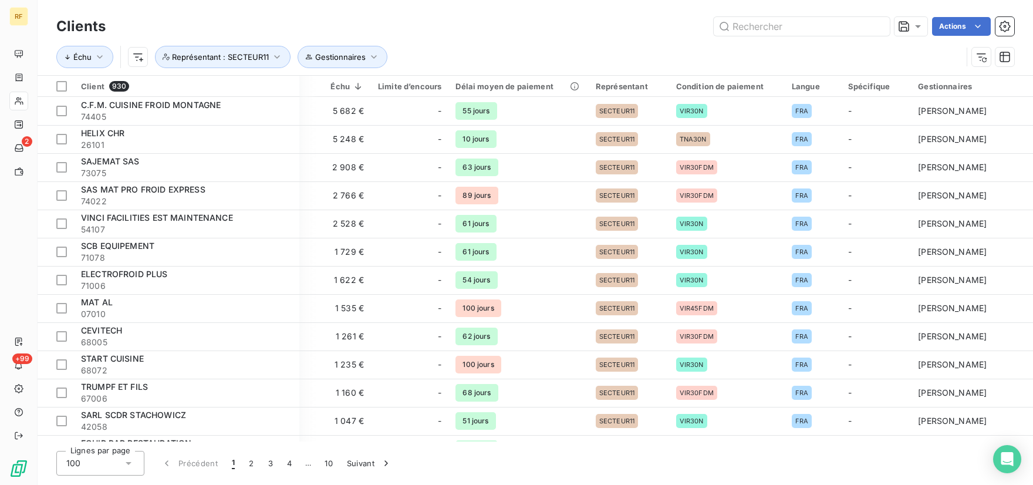
click at [828, 56] on div "Échu Gestionnaires Représentant : SECTEUR11" at bounding box center [508, 57] width 905 height 22
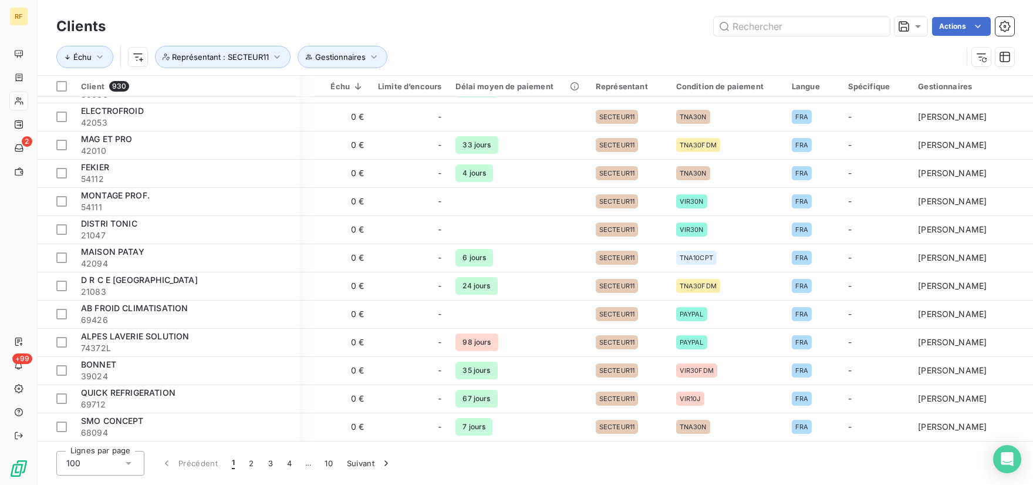
scroll to position [2481, 279]
click at [670, 47] on div "Échu Gestionnaires Représentant : SECTEUR11" at bounding box center [508, 57] width 905 height 22
click at [955, 24] on html "RF 2 +99 Clients Actions Échu Gestionnaires Représentant : SECTEUR11 Client 930…" at bounding box center [516, 242] width 1033 height 485
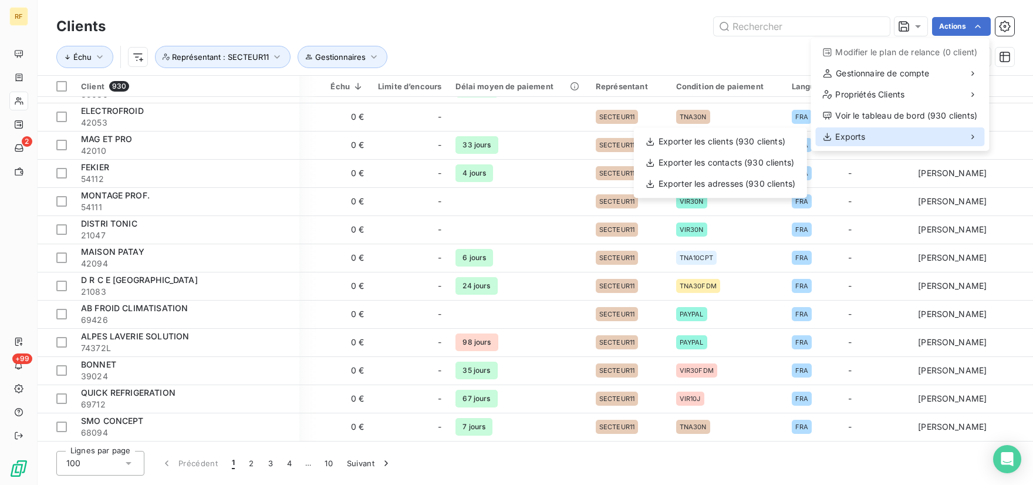
click at [973, 138] on icon at bounding box center [972, 136] width 2 height 5
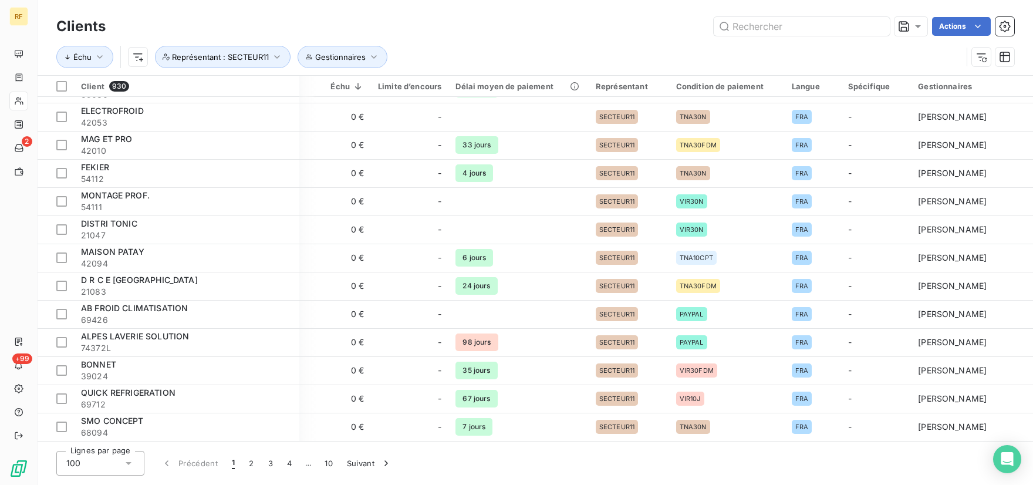
click at [655, 49] on html "RF 2 +99 Clients Actions Échu Gestionnaires Représentant : SECTEUR11 Client 930…" at bounding box center [516, 242] width 1033 height 485
click at [655, 49] on div "Échu Gestionnaires Représentant : SECTEUR11" at bounding box center [508, 57] width 905 height 22
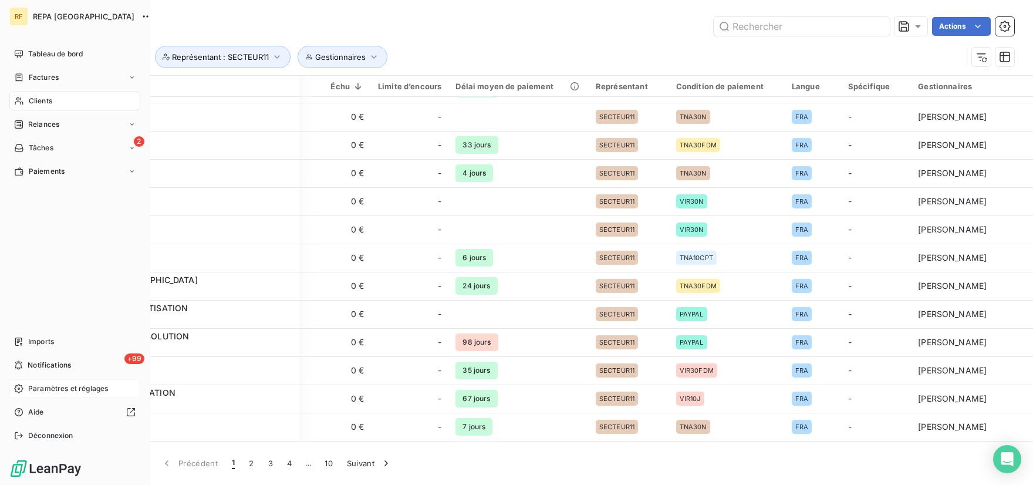
click at [48, 392] on span "Paramètres et réglages" at bounding box center [68, 388] width 80 height 11
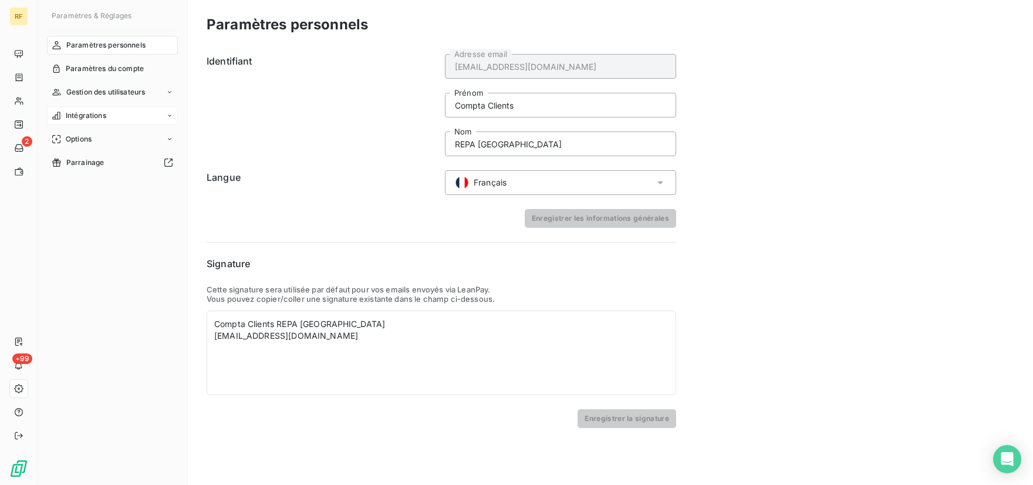
click at [167, 116] on icon at bounding box center [169, 115] width 7 height 7
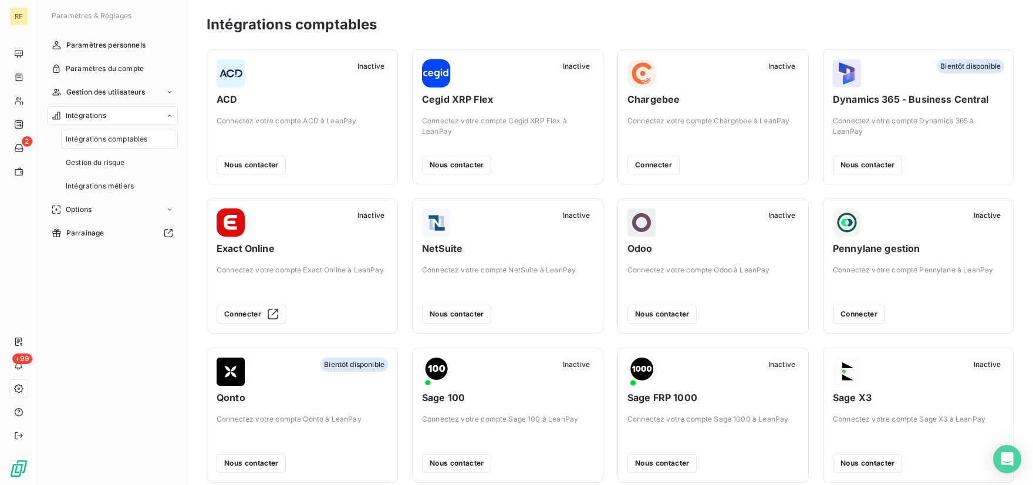
click at [167, 116] on icon at bounding box center [169, 115] width 7 height 7
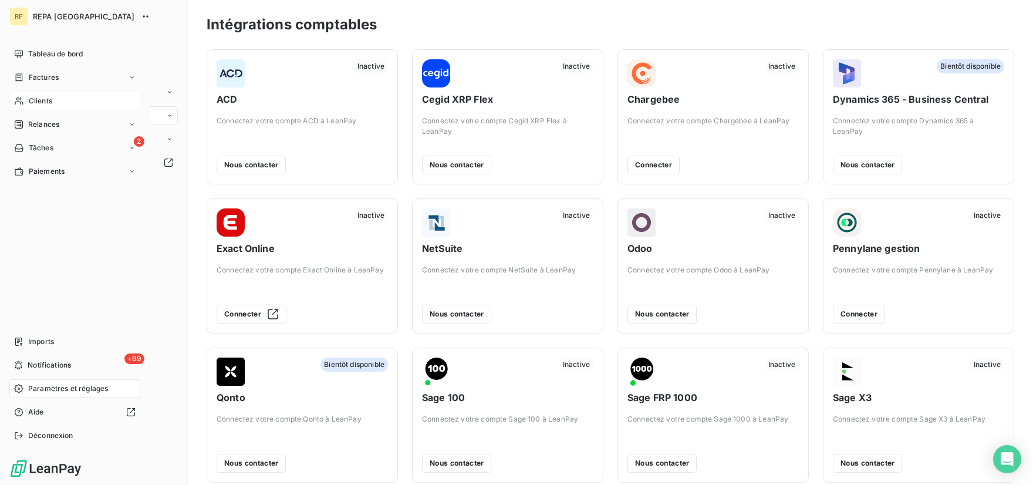
click at [38, 106] on span "Clients" at bounding box center [40, 101] width 23 height 11
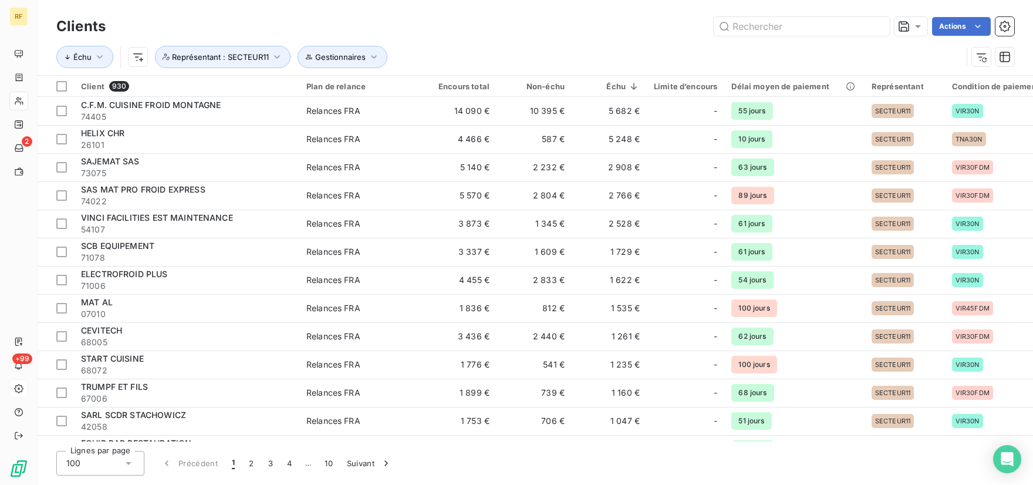
click at [622, 43] on div "Échu Gestionnaires Représentant : SECTEUR11" at bounding box center [534, 57] width 957 height 36
click at [370, 56] on icon "button" at bounding box center [374, 57] width 12 height 12
click at [535, 91] on div at bounding box center [517, 87] width 117 height 25
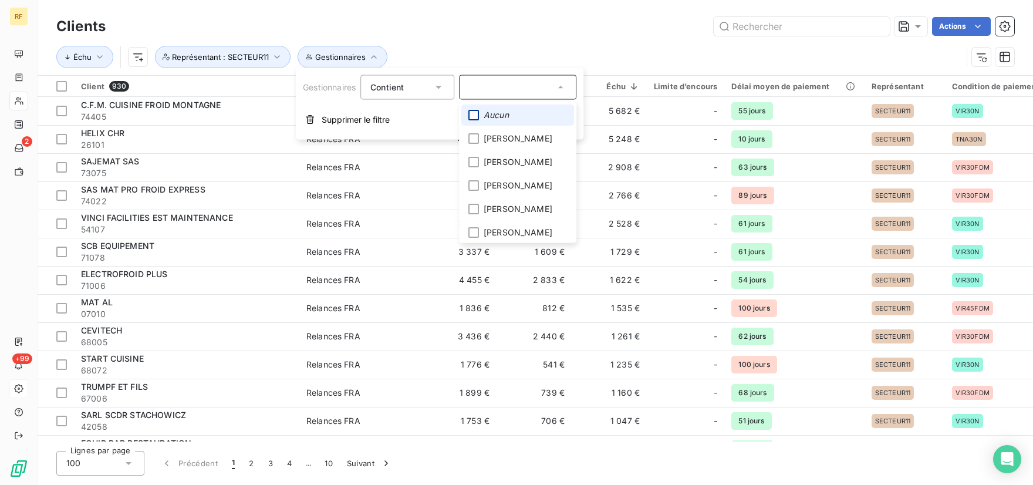
click at [474, 116] on div at bounding box center [473, 115] width 11 height 11
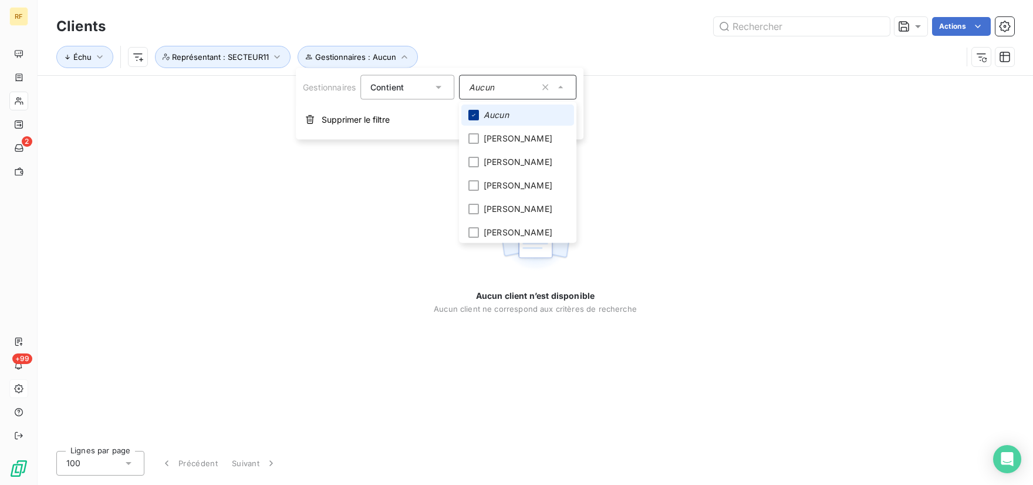
click at [474, 116] on icon at bounding box center [473, 114] width 7 height 7
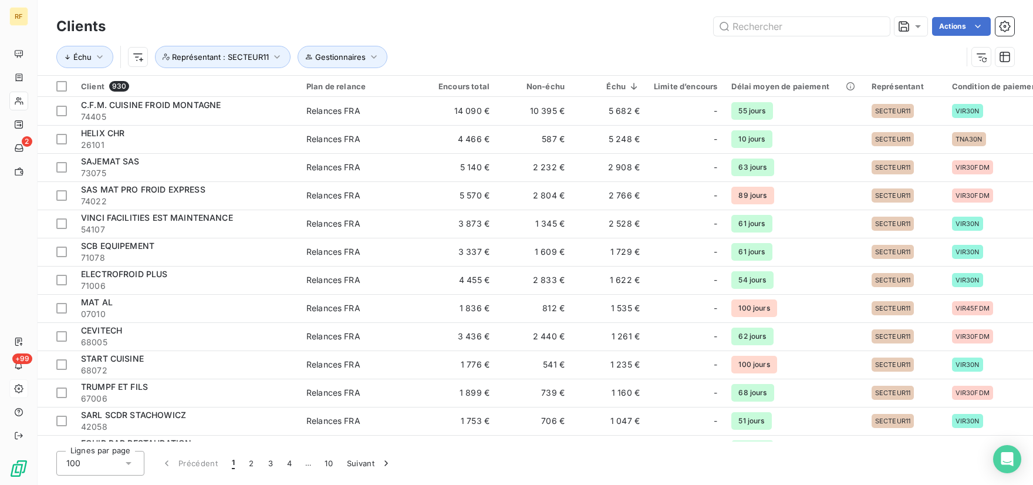
click at [488, 41] on div "Échu Gestionnaires Représentant : SECTEUR11" at bounding box center [534, 57] width 957 height 36
click at [1006, 28] on icon "button" at bounding box center [1005, 27] width 12 height 12
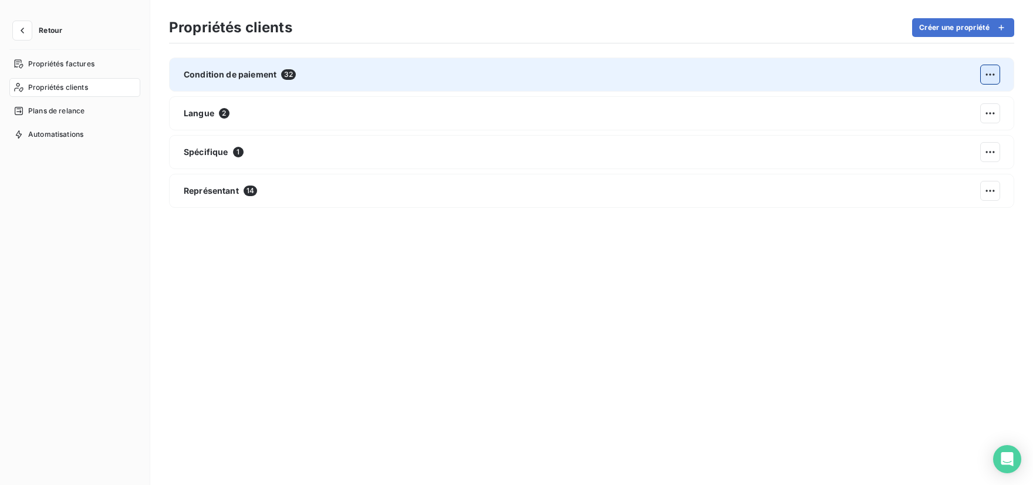
click at [990, 72] on html "Retour Propriétés factures Propriétés clients Plans de relance Automatisations …" at bounding box center [516, 242] width 1033 height 485
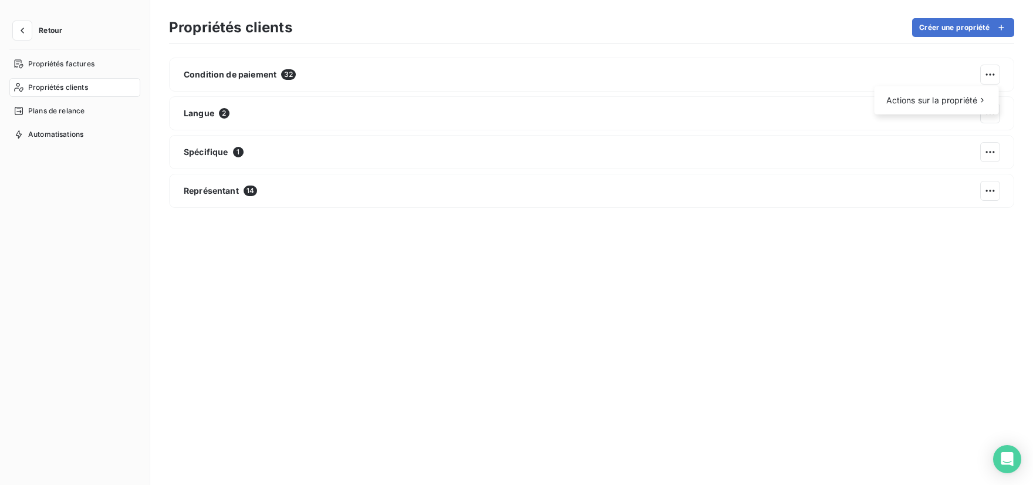
click at [989, 192] on html "Retour Propriétés factures Propriétés clients Plans de relance Automatisations …" at bounding box center [516, 242] width 1033 height 485
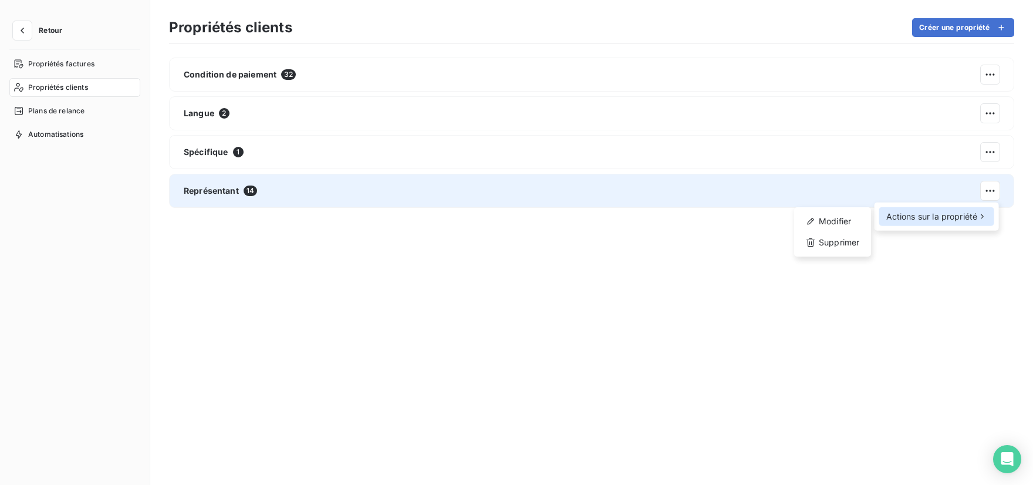
click at [975, 221] on span "Actions sur la propriété" at bounding box center [932, 217] width 92 height 12
click at [828, 223] on div "Modifier" at bounding box center [831, 221] width 67 height 19
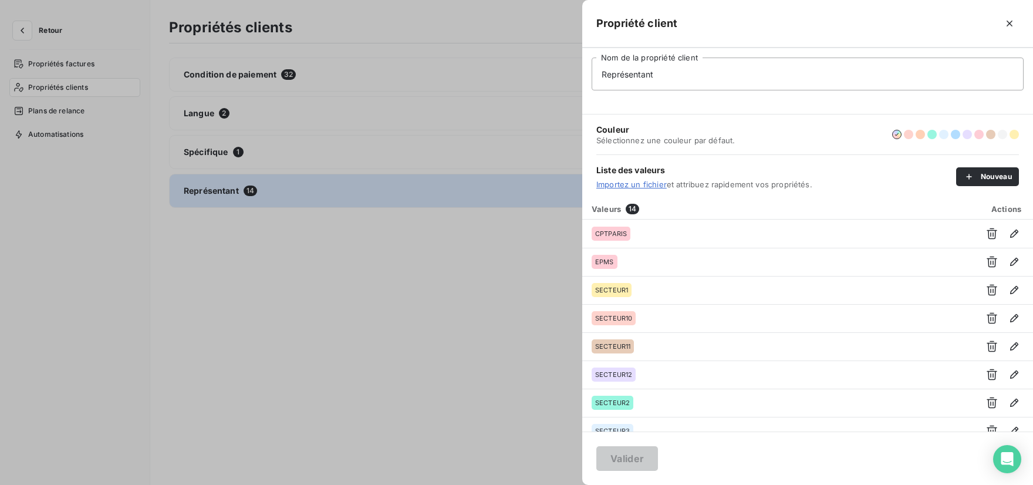
click at [534, 24] on div at bounding box center [516, 242] width 1033 height 485
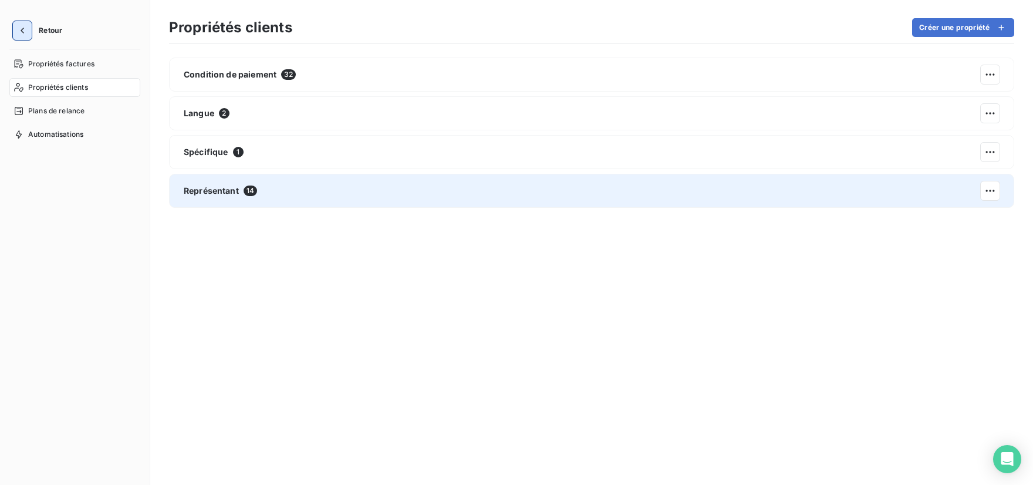
click at [15, 36] on button "button" at bounding box center [22, 30] width 19 height 19
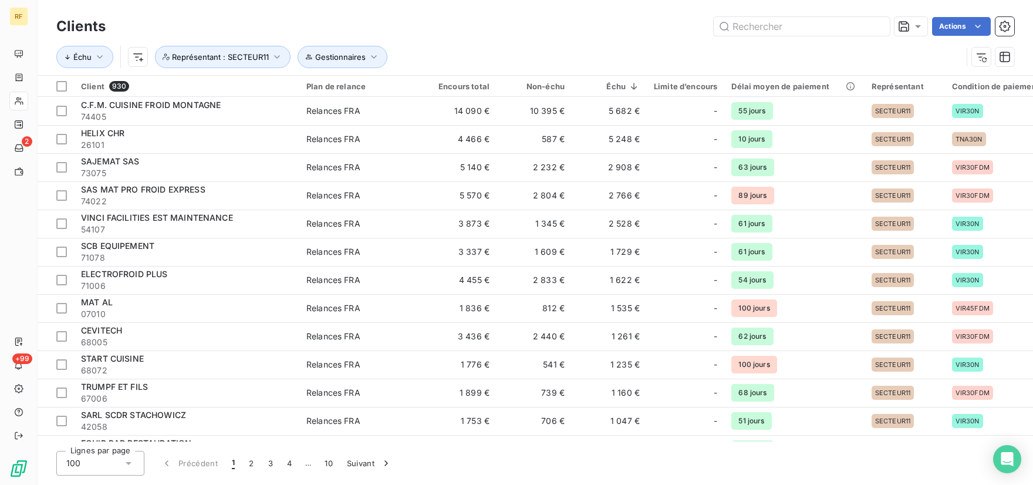
click at [22, 99] on icon at bounding box center [19, 100] width 10 height 9
click at [19, 342] on icon at bounding box center [18, 341] width 9 height 9
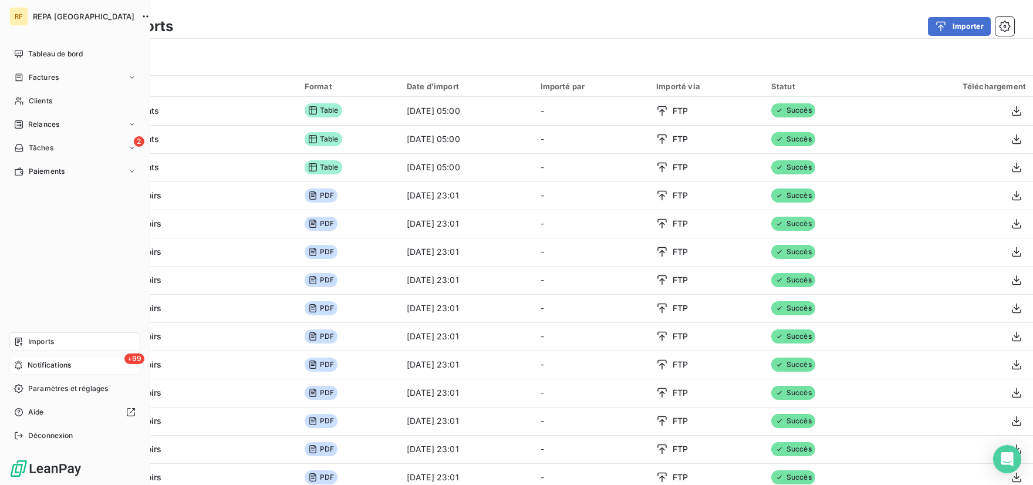
click at [60, 367] on span "Notifications" at bounding box center [49, 365] width 43 height 11
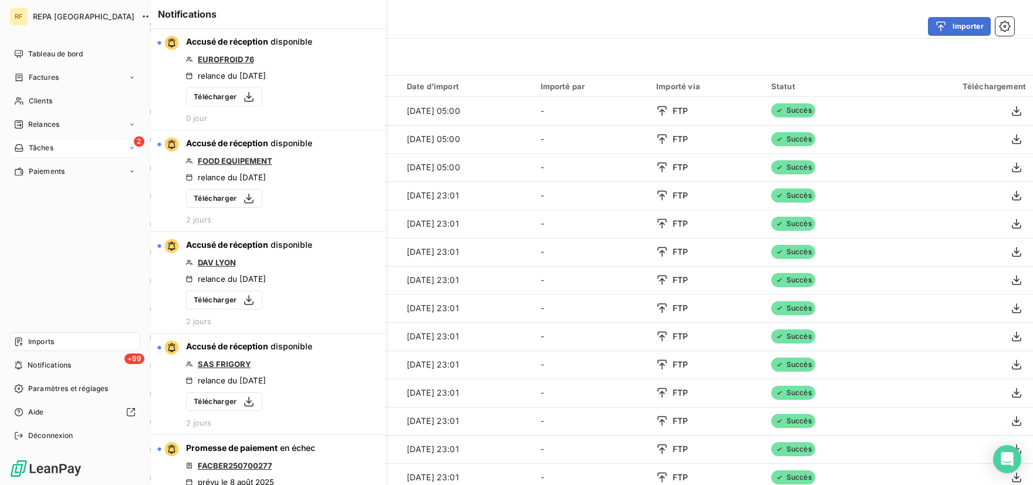
click at [39, 148] on span "Tâches" at bounding box center [41, 148] width 25 height 11
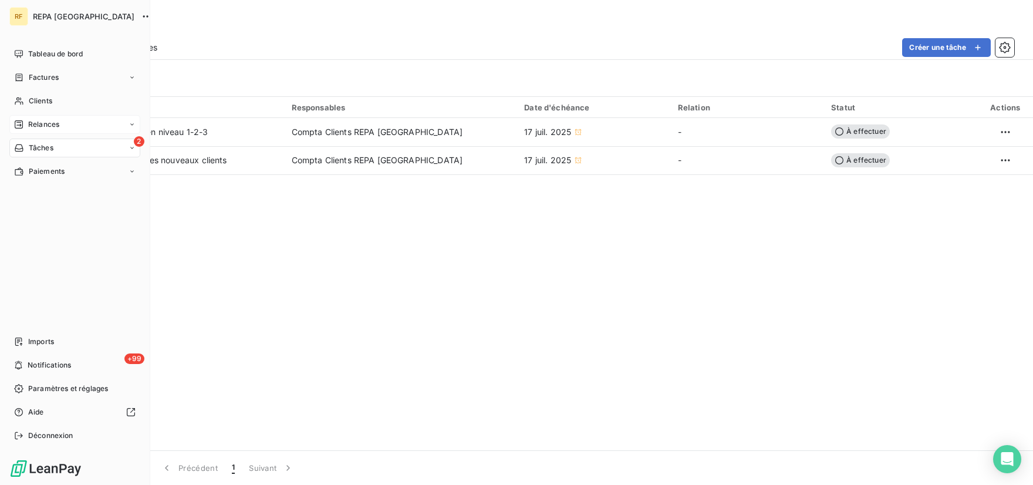
click at [40, 122] on span "Relances" at bounding box center [43, 124] width 31 height 11
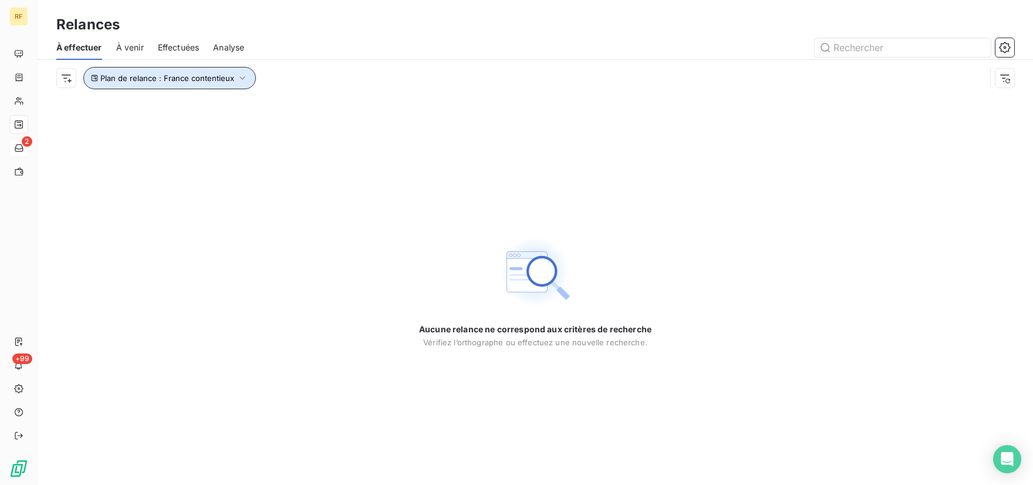
click at [228, 80] on span "Plan de relance : France contentieux" at bounding box center [167, 77] width 134 height 9
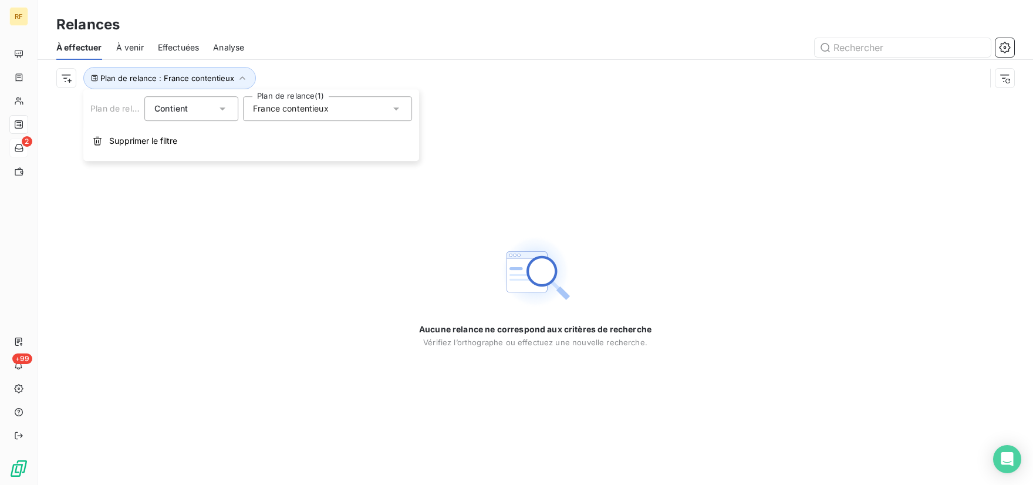
click at [293, 111] on span "France contentieux" at bounding box center [291, 109] width 76 height 12
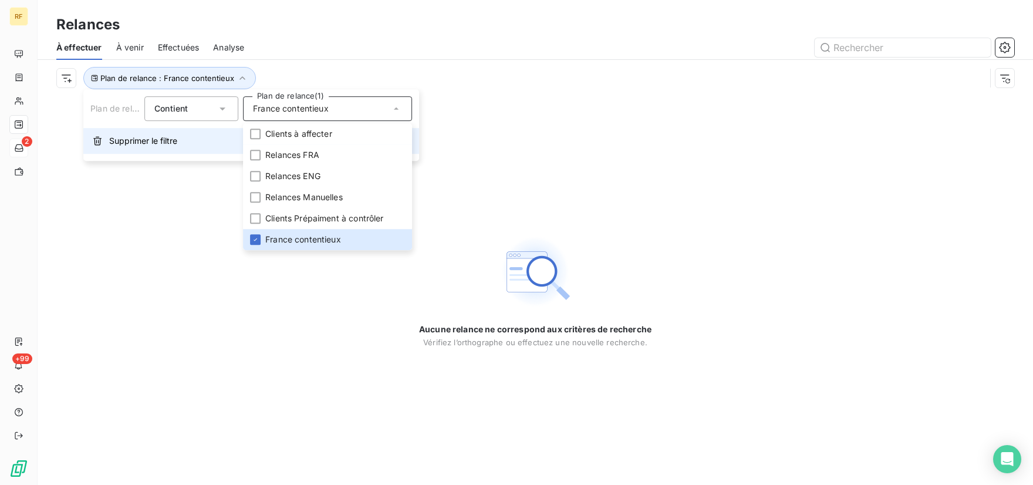
click at [138, 145] on span "Supprimer le filtre" at bounding box center [143, 141] width 68 height 12
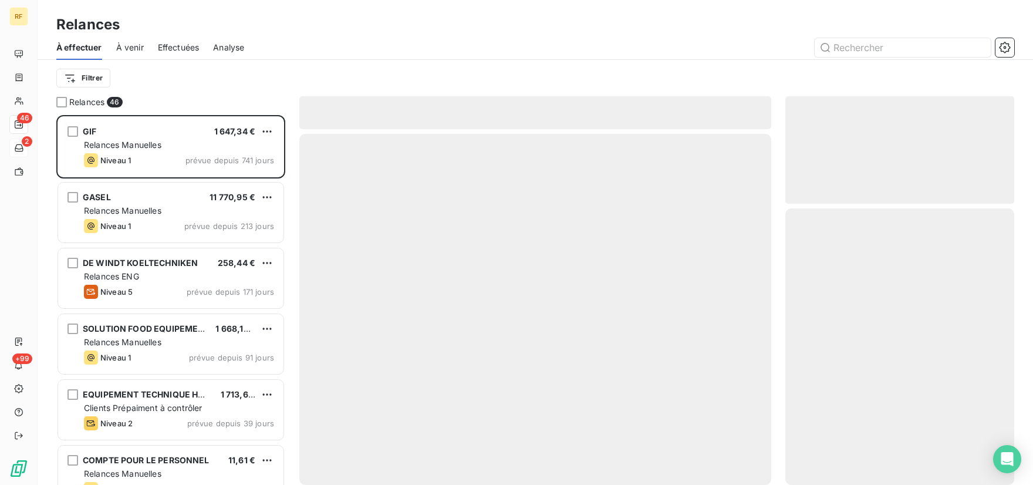
scroll to position [360, 219]
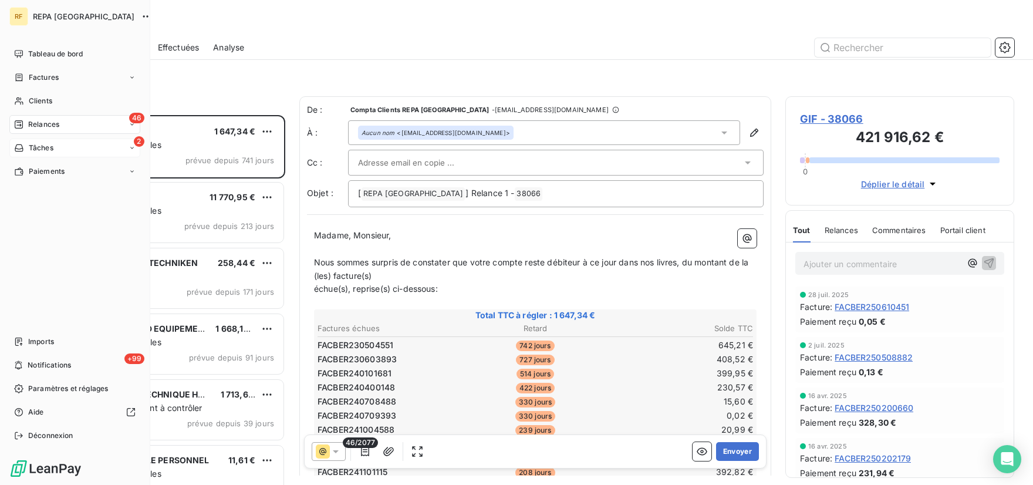
click at [39, 123] on span "Relances" at bounding box center [43, 124] width 31 height 11
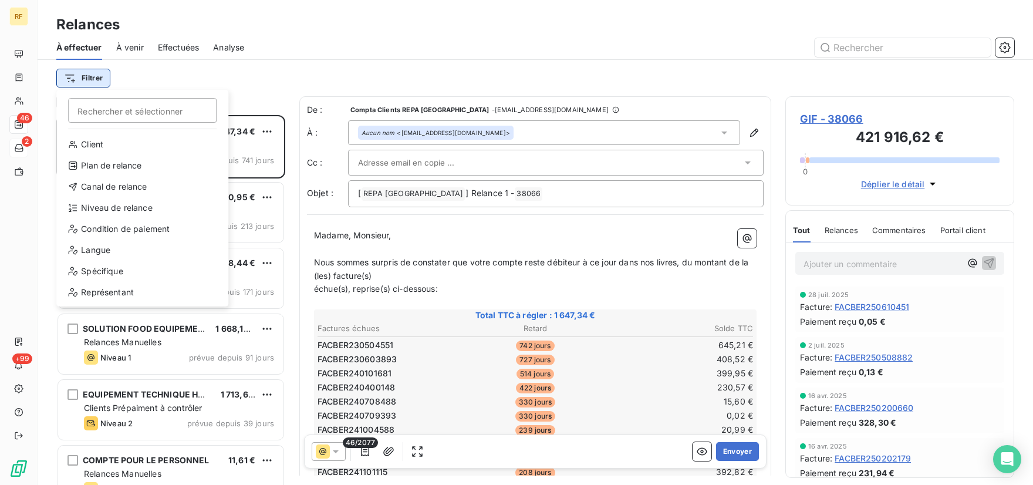
click at [99, 75] on html "RF 46 2 +99 Relances À effectuer À venir Effectuées Analyse Filtrer Rechercher …" at bounding box center [516, 242] width 1033 height 485
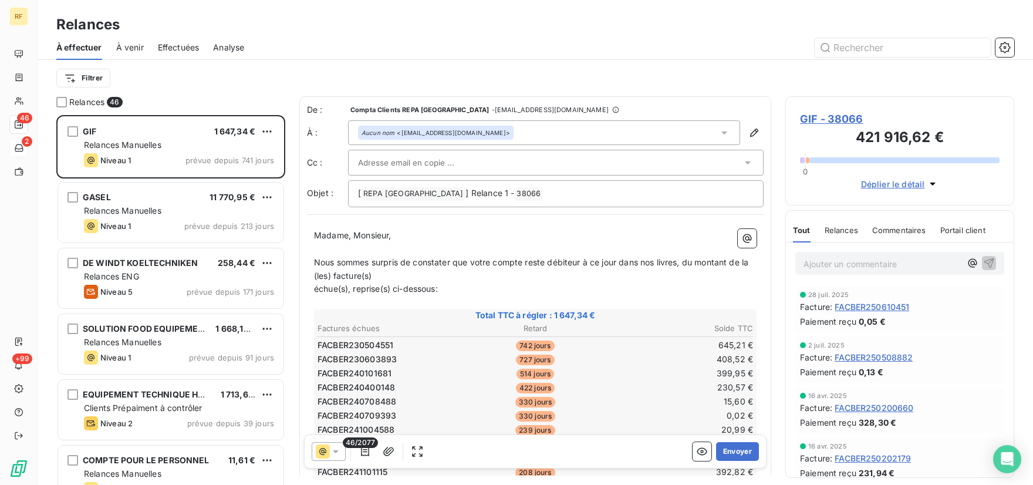
click at [313, 76] on html "RF 46 2 +99 Relances À effectuer À venir Effectuées Analyse Filtrer Relances 46…" at bounding box center [516, 242] width 1033 height 485
click at [90, 79] on html "RF 46 2 +99 Relances À effectuer À venir Effectuées Analyse Filtrer Relances 46…" at bounding box center [516, 242] width 1033 height 485
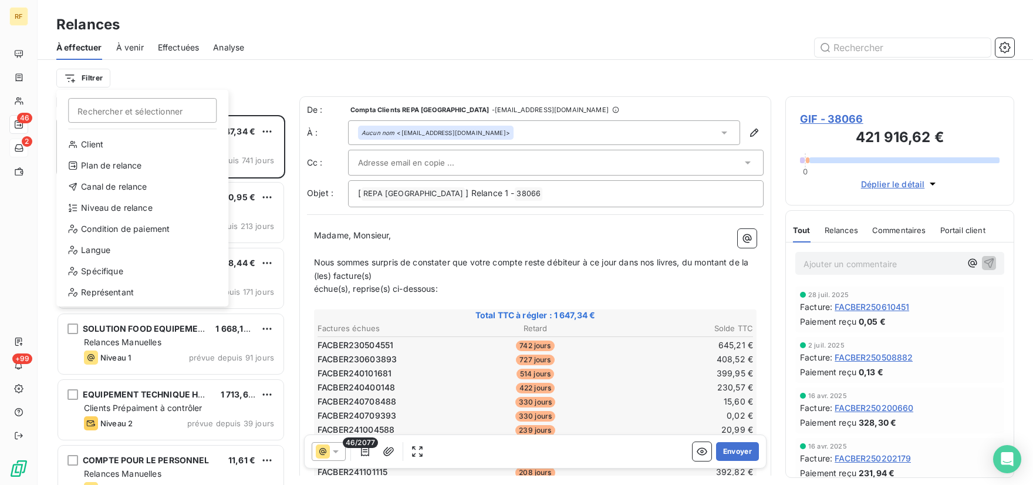
click at [267, 71] on html "RF 46 2 +99 Relances À effectuer À venir Effectuées Analyse Filtrer Rechercher …" at bounding box center [516, 242] width 1033 height 485
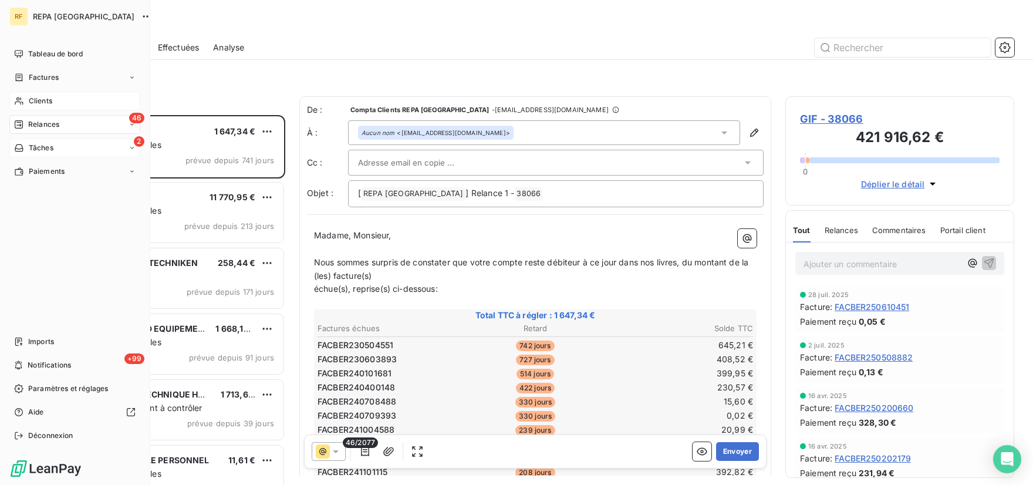
click at [51, 99] on span "Clients" at bounding box center [40, 101] width 23 height 11
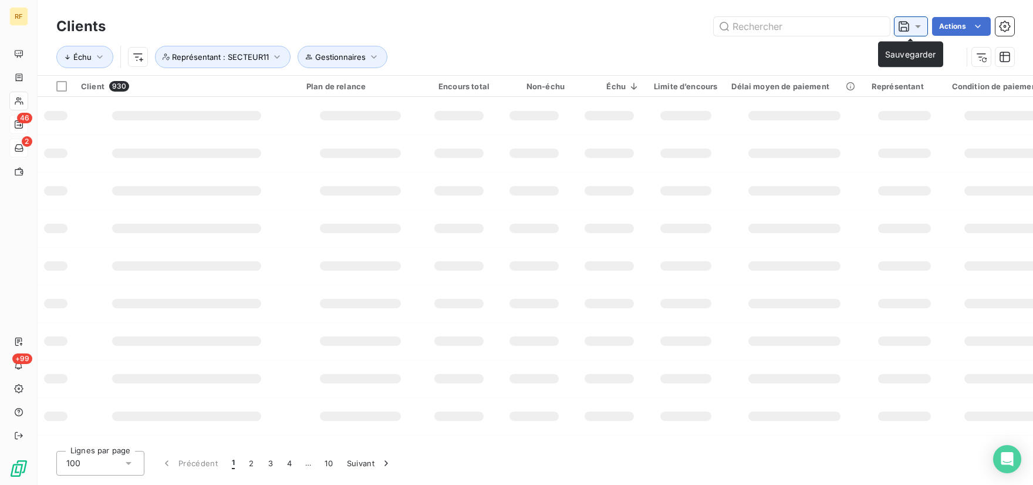
click at [915, 26] on icon at bounding box center [918, 26] width 6 height 3
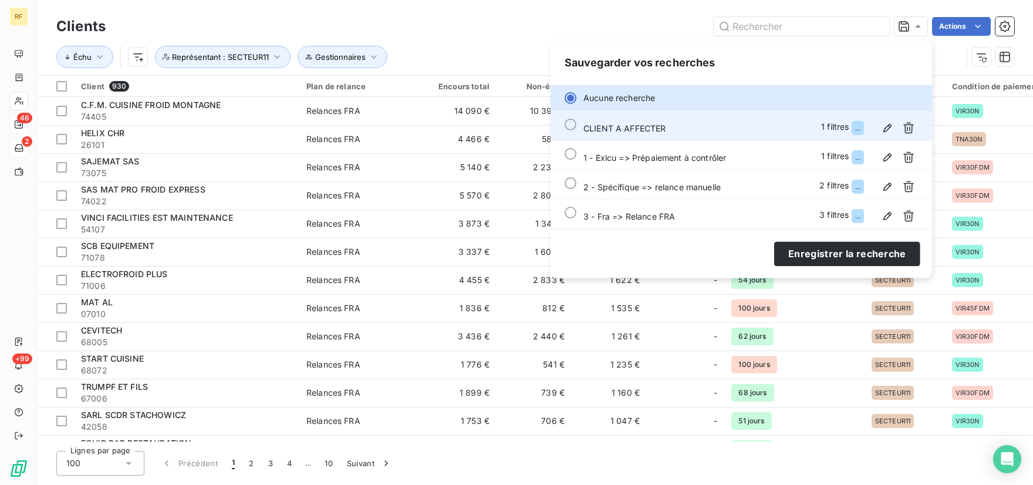
click at [570, 123] on div at bounding box center [570, 125] width 12 height 12
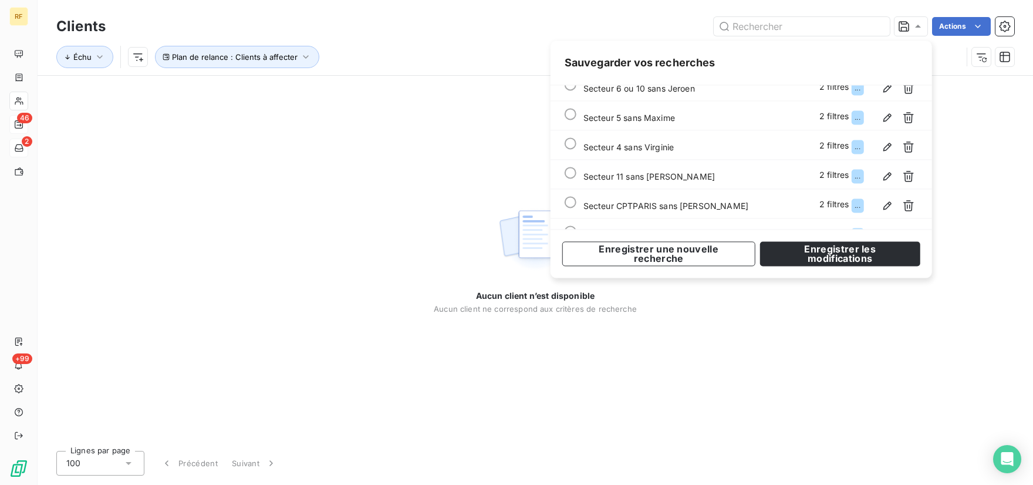
scroll to position [264, 0]
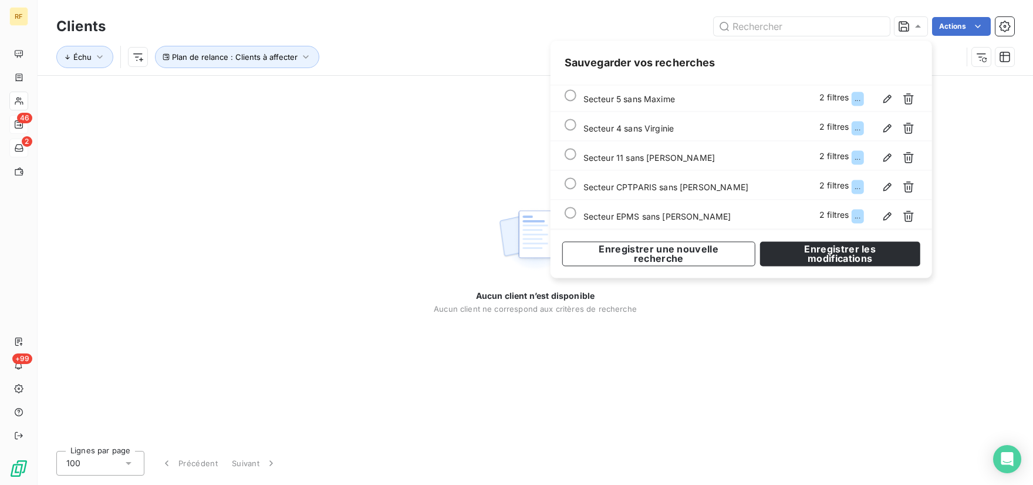
click at [507, 28] on div "Actions" at bounding box center [567, 26] width 894 height 19
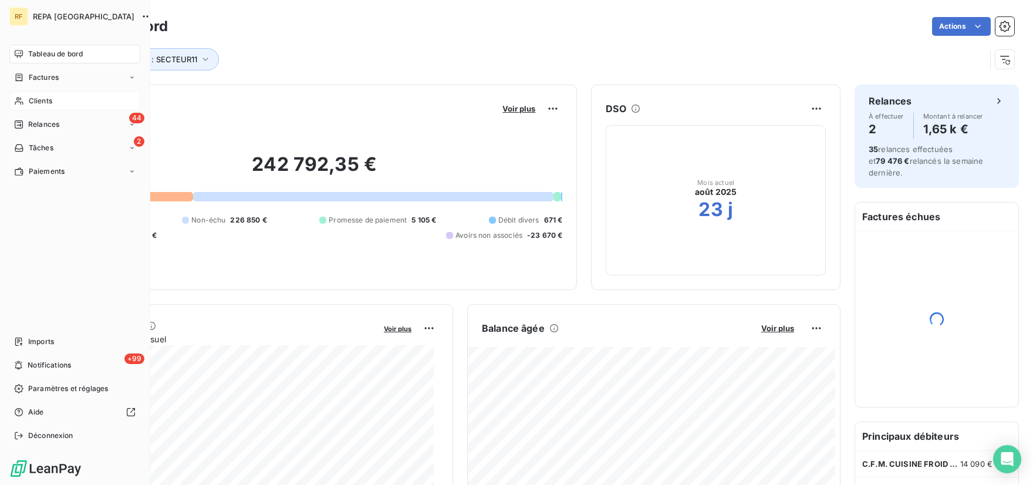
click at [41, 102] on span "Clients" at bounding box center [40, 101] width 23 height 11
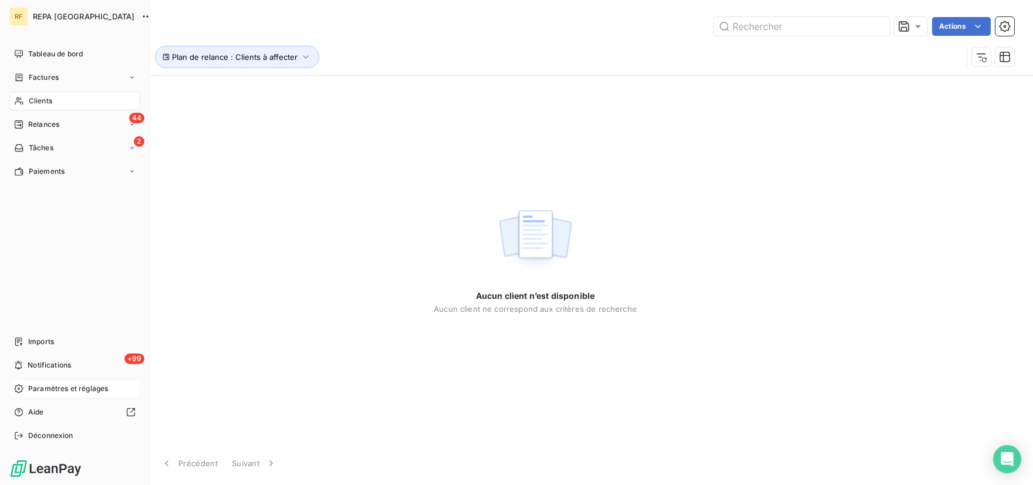
click at [79, 391] on span "Paramètres et réglages" at bounding box center [68, 388] width 80 height 11
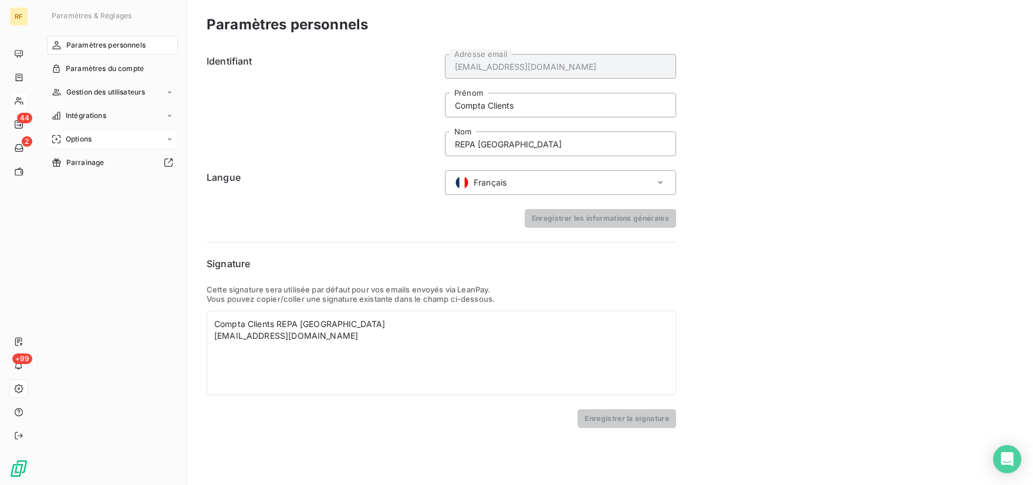
click at [171, 140] on icon at bounding box center [169, 139] width 7 height 7
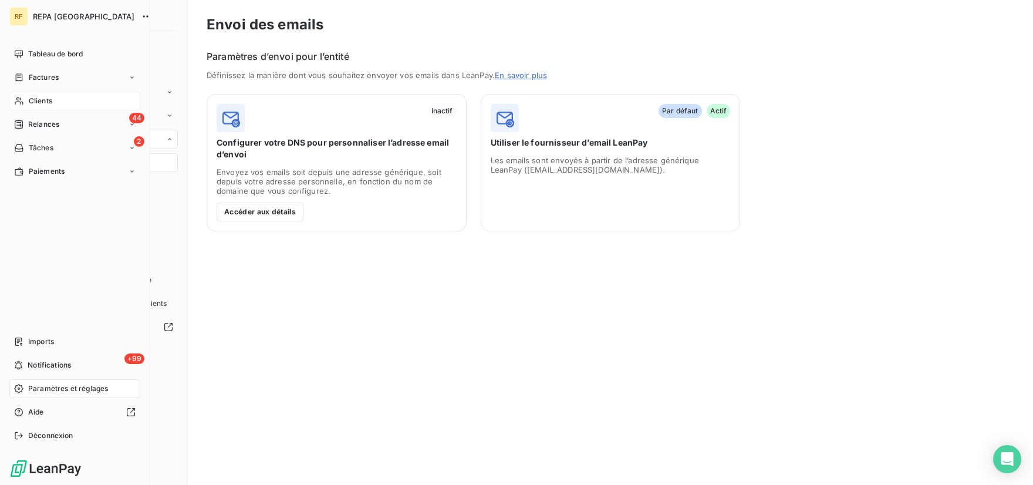
click at [48, 391] on span "Paramètres et réglages" at bounding box center [68, 388] width 80 height 11
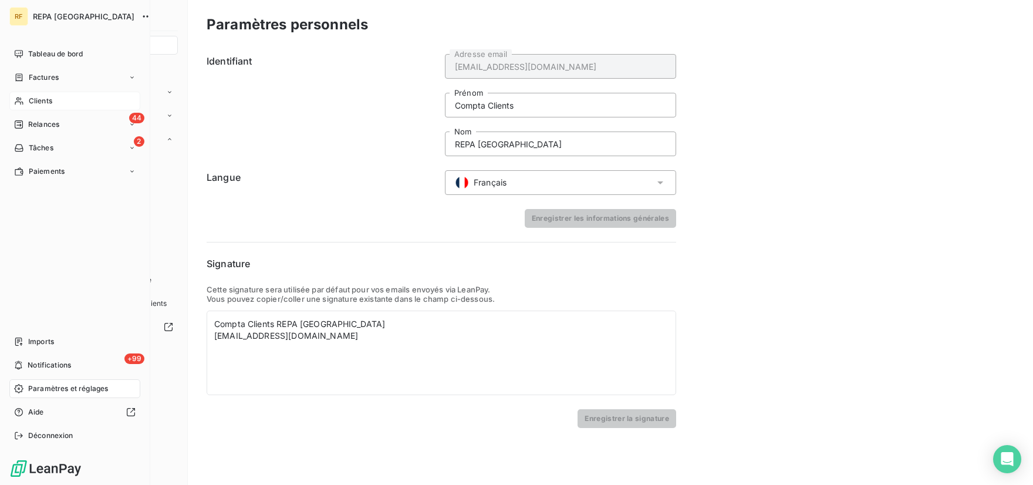
click at [45, 98] on span "Clients" at bounding box center [40, 101] width 23 height 11
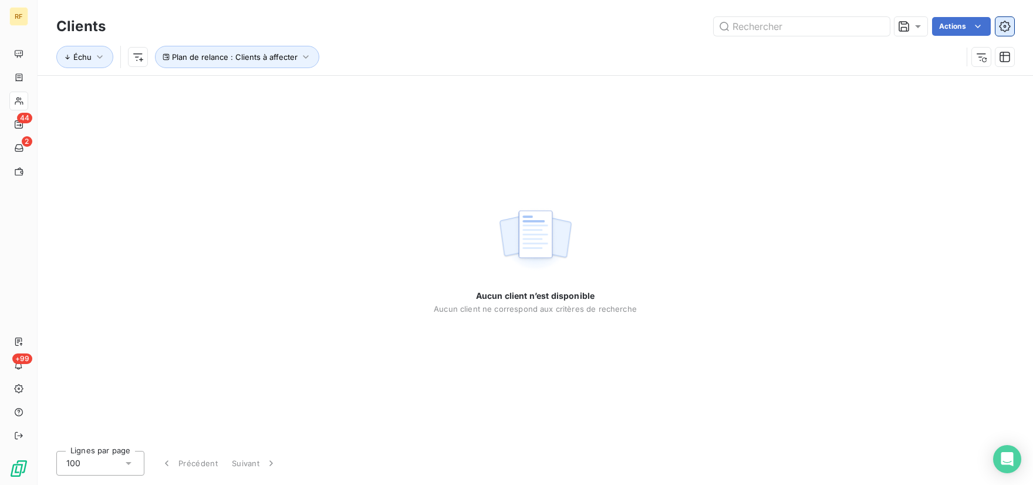
click at [1013, 25] on button "button" at bounding box center [1004, 26] width 19 height 19
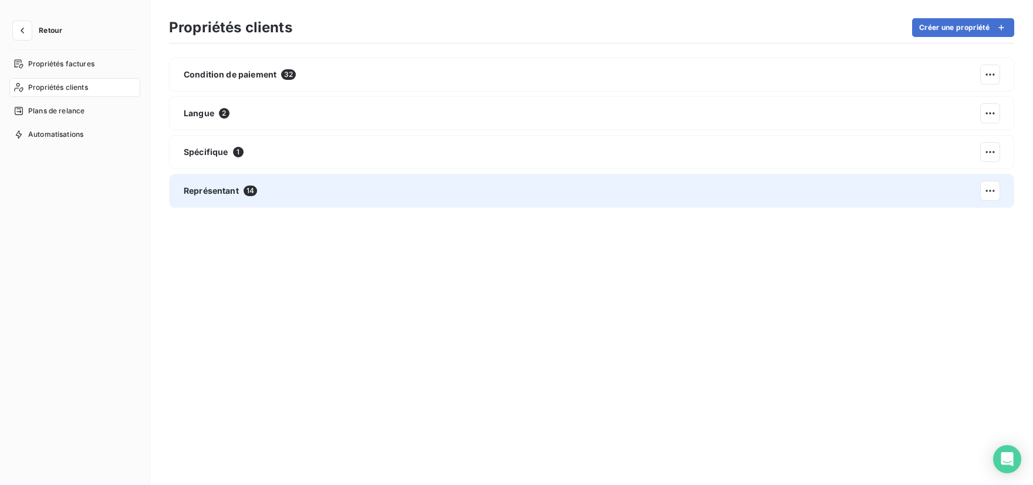
click at [210, 189] on span "Représentant" at bounding box center [211, 191] width 55 height 12
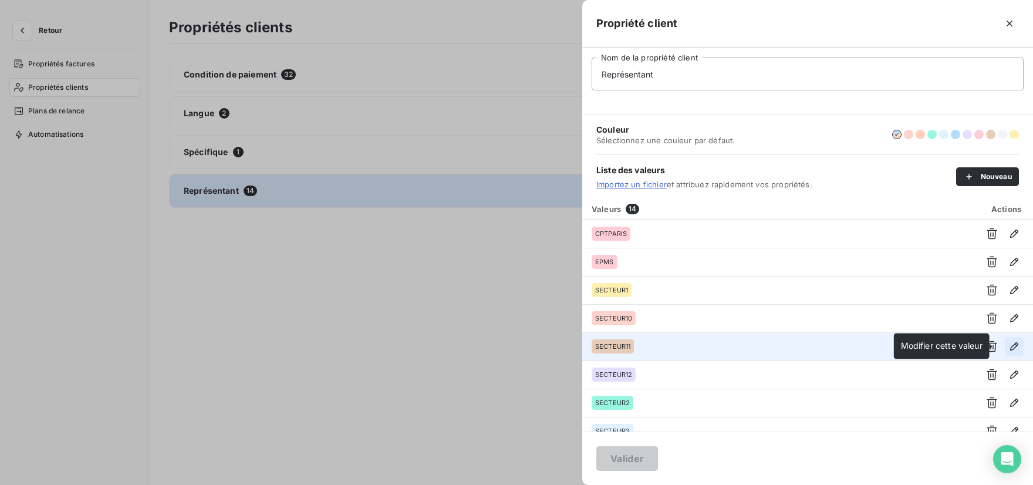
click at [1010, 348] on icon "button" at bounding box center [1014, 346] width 12 height 12
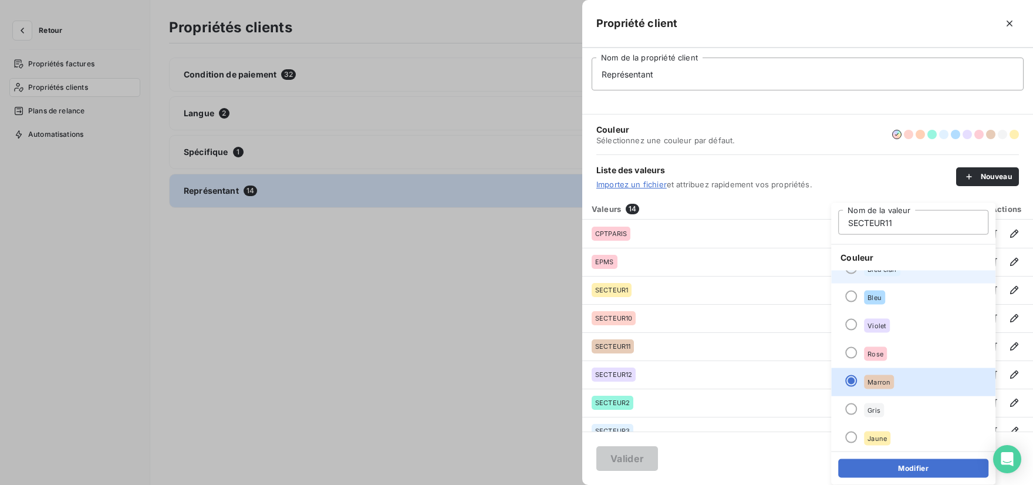
scroll to position [100, 0]
click at [488, 107] on div at bounding box center [516, 242] width 1033 height 485
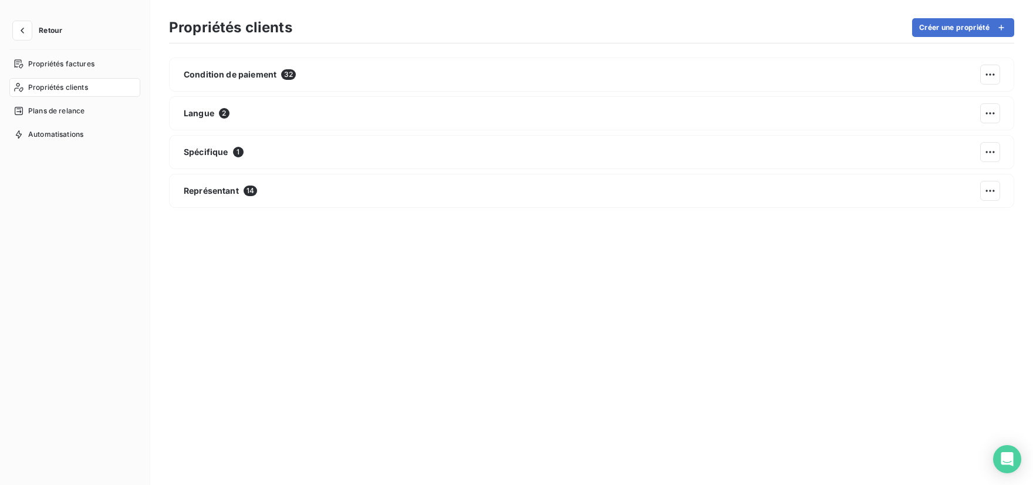
click at [68, 87] on span "Propriétés clients" at bounding box center [58, 87] width 60 height 11
click at [24, 25] on icon "button" at bounding box center [22, 31] width 12 height 12
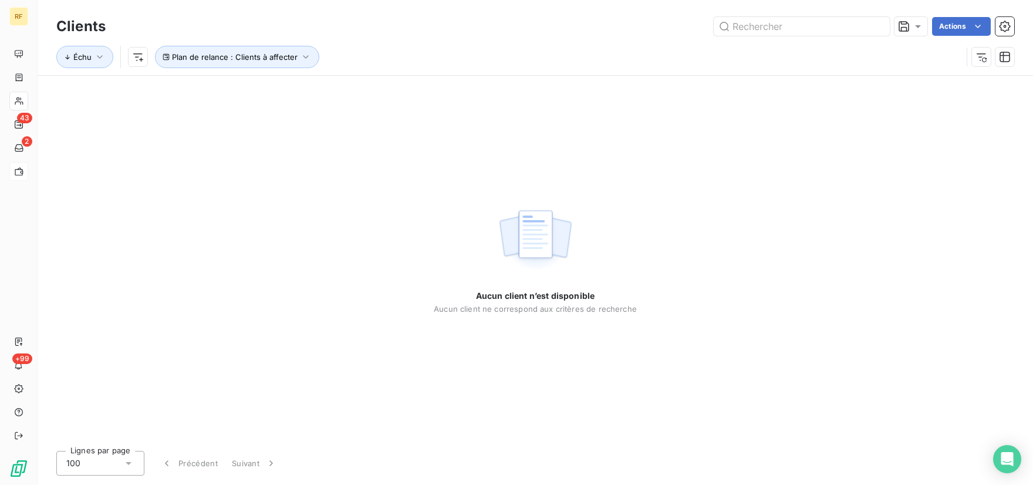
click at [23, 168] on icon at bounding box center [19, 171] width 10 height 9
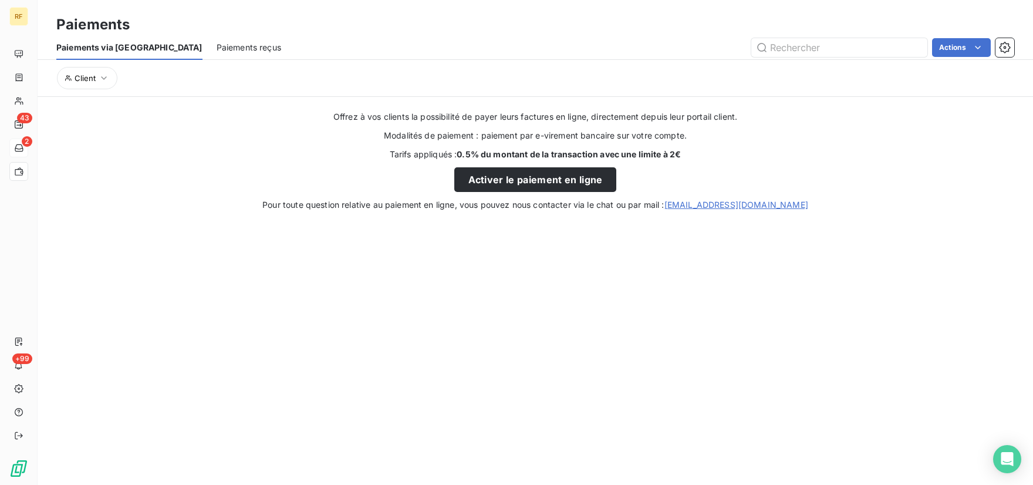
click at [22, 150] on icon at bounding box center [19, 147] width 10 height 9
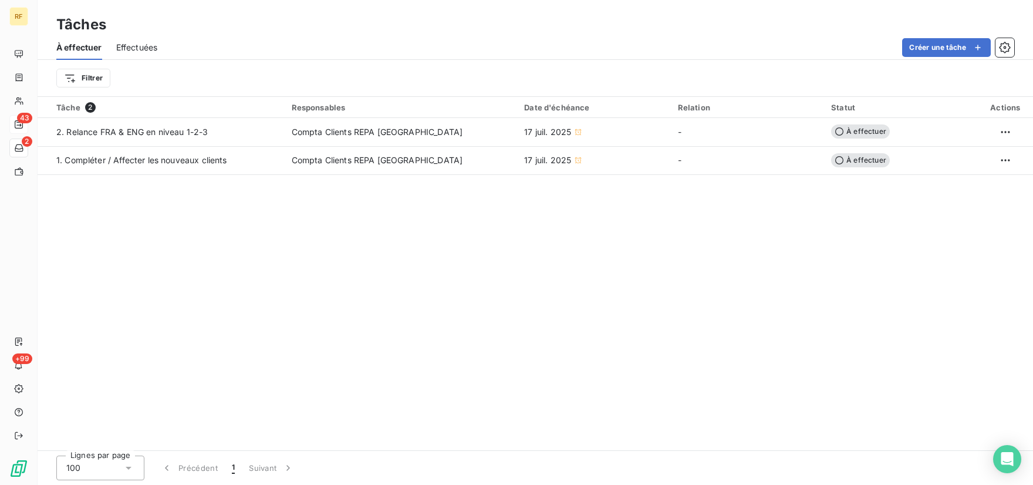
click at [22, 125] on icon at bounding box center [18, 124] width 9 height 9
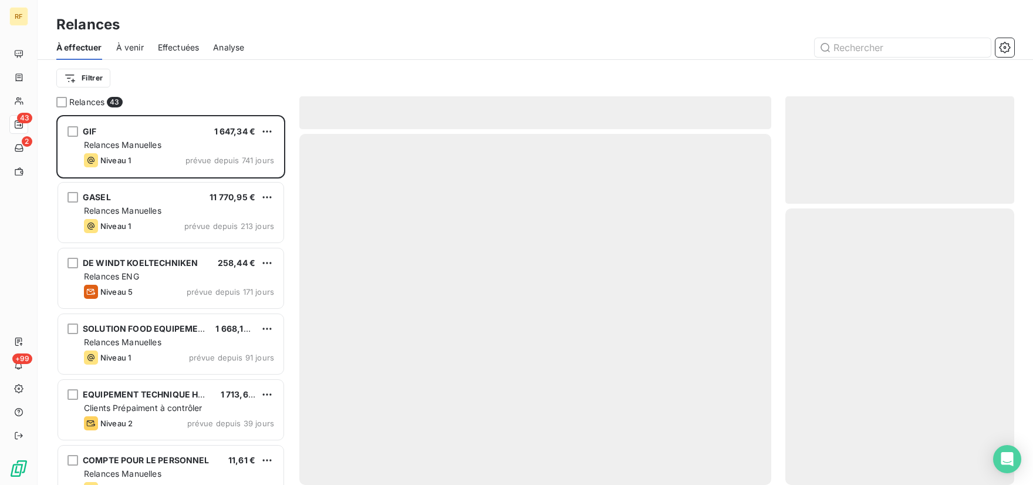
scroll to position [360, 219]
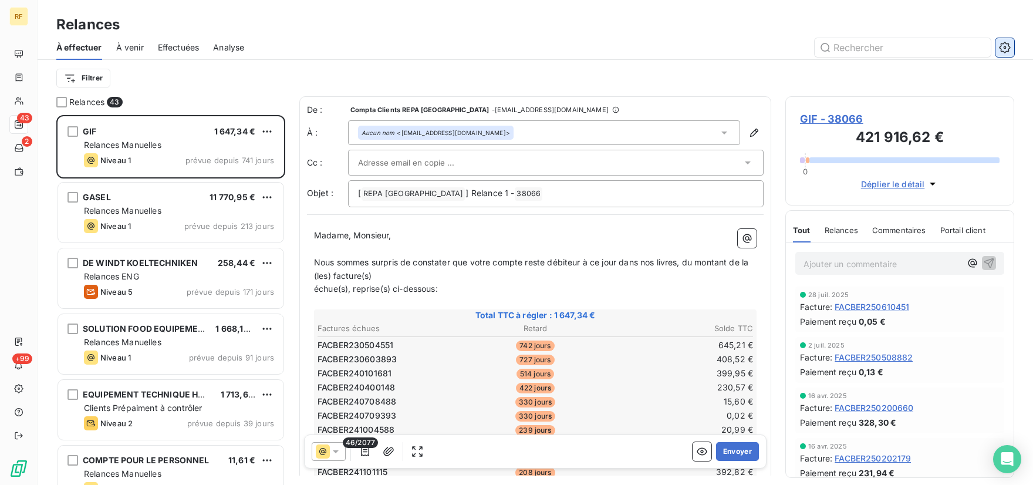
click at [1004, 51] on icon "button" at bounding box center [1005, 48] width 12 height 12
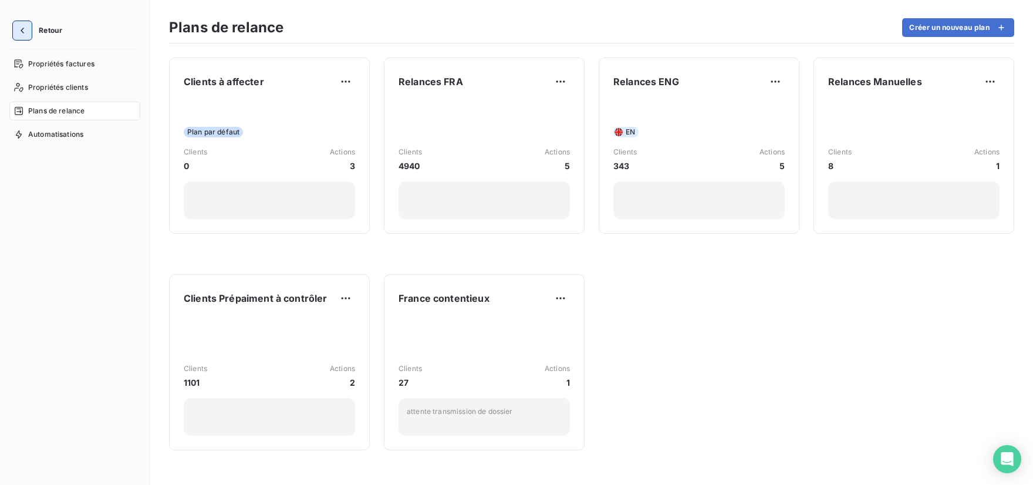
click at [28, 33] on button "button" at bounding box center [22, 30] width 19 height 19
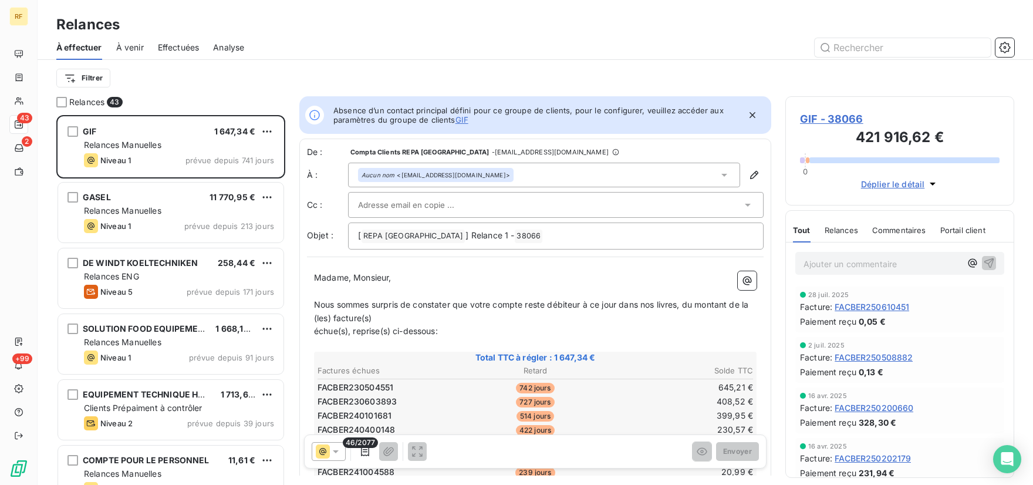
scroll to position [360, 219]
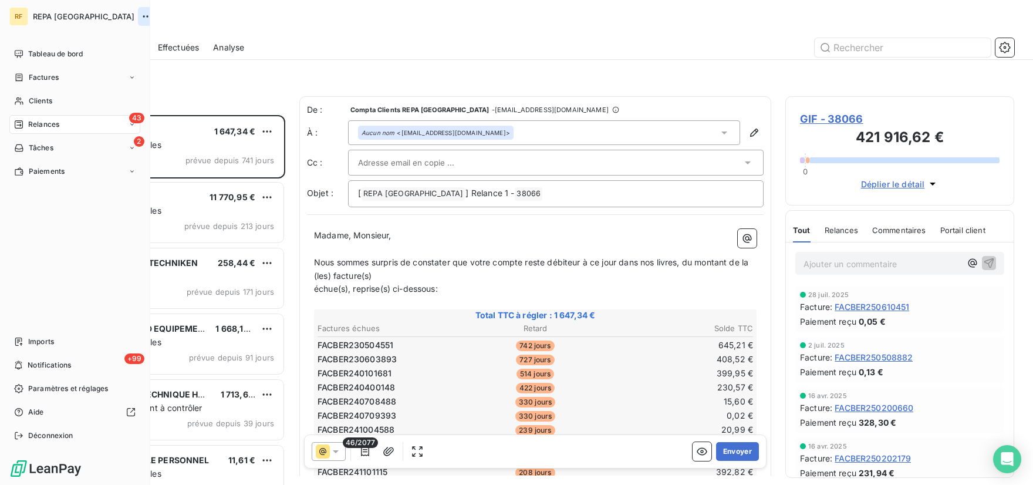
click at [141, 12] on icon "button" at bounding box center [147, 17] width 12 height 12
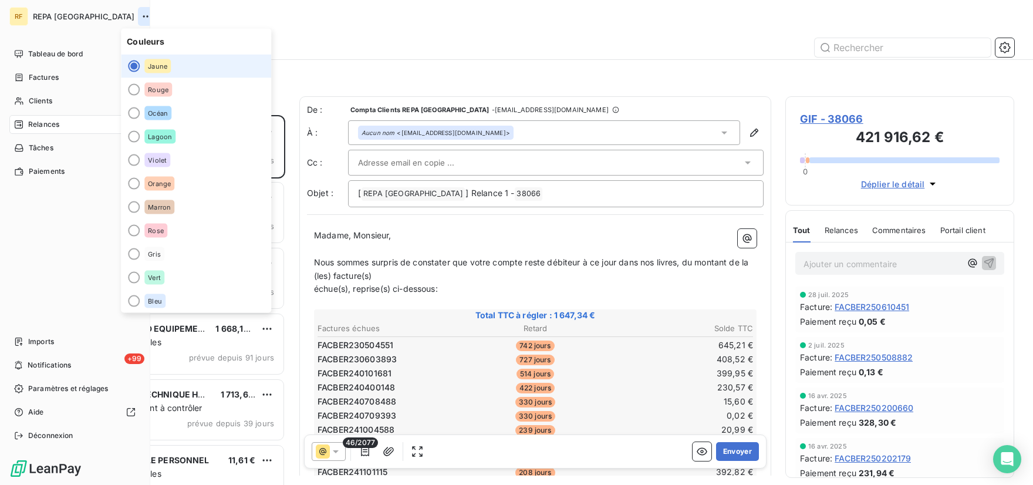
click at [141, 12] on icon "button" at bounding box center [147, 17] width 12 height 12
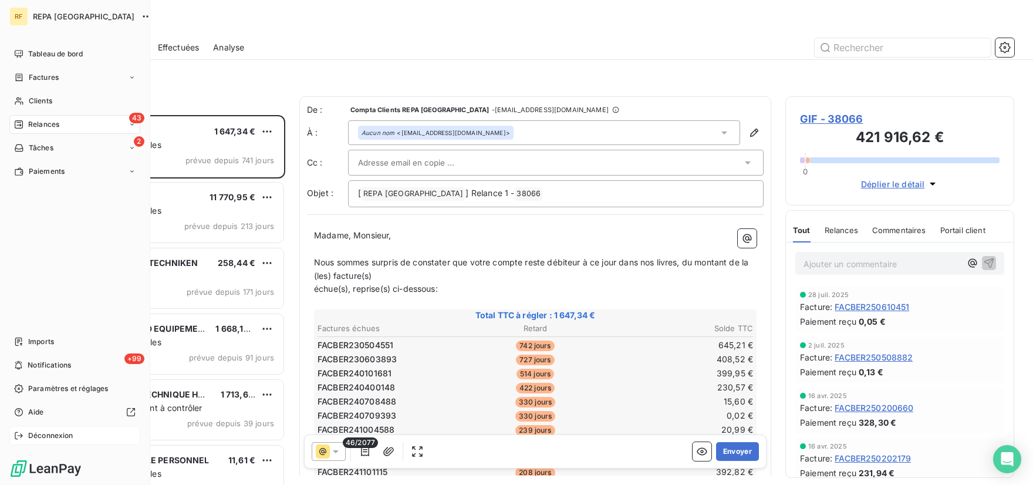
click at [49, 438] on span "Déconnexion" at bounding box center [50, 435] width 45 height 11
